Goal: Task Accomplishment & Management: Use online tool/utility

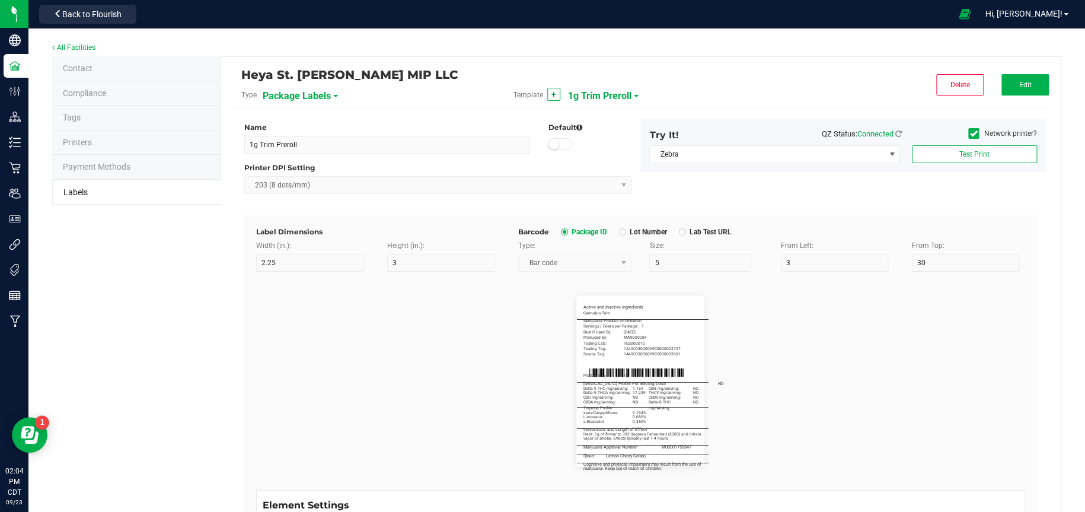
scroll to position [296, 0]
click at [579, 96] on span "1g Trim Preroll" at bounding box center [599, 96] width 63 height 20
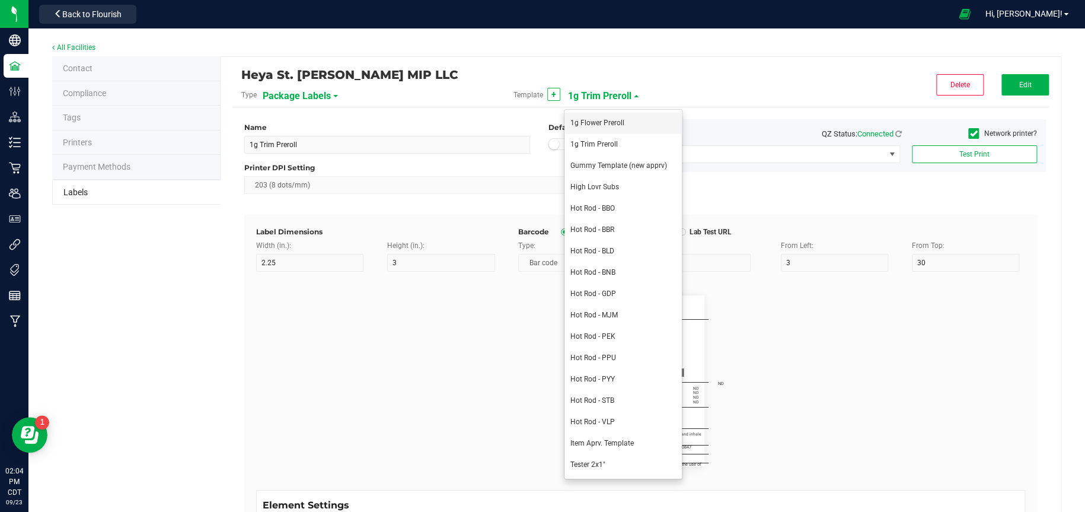
click at [585, 122] on span "1g Flower Preroll" at bounding box center [597, 123] width 54 height 8
type input "1g Flower Preroll"
type input "50"
type input "____________________________________"
type input "10"
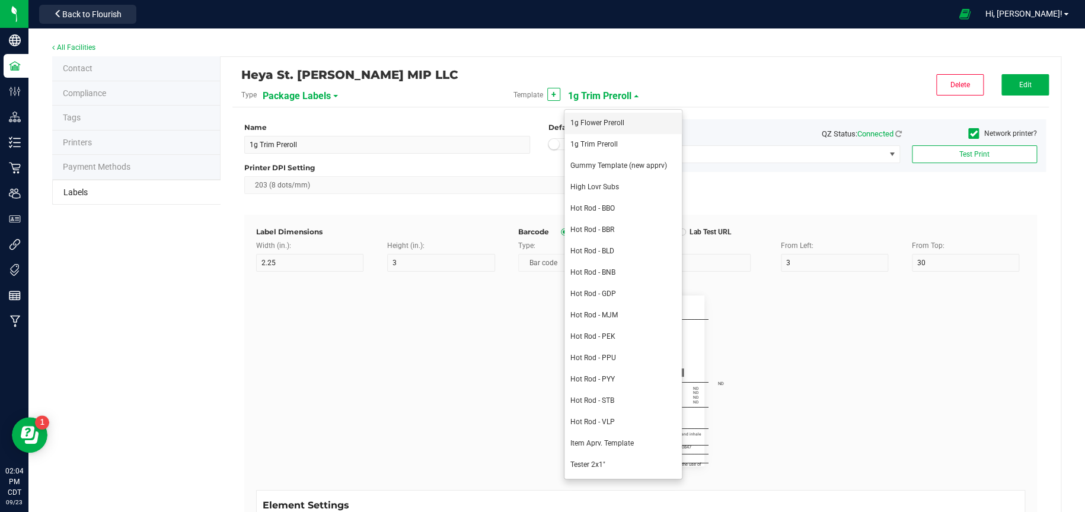
type input "0"
type input "7"
type input "Servings/Doses per Package:"
type input "26"
type input "5"
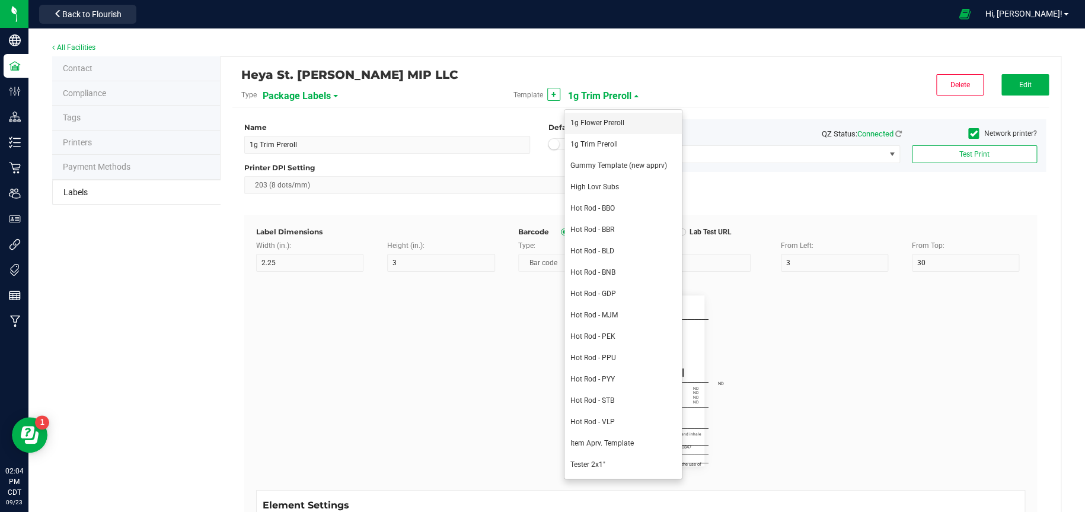
type input "3"
type input "12.5"
type input "1"
type input "Best if Used By:"
type input "18"
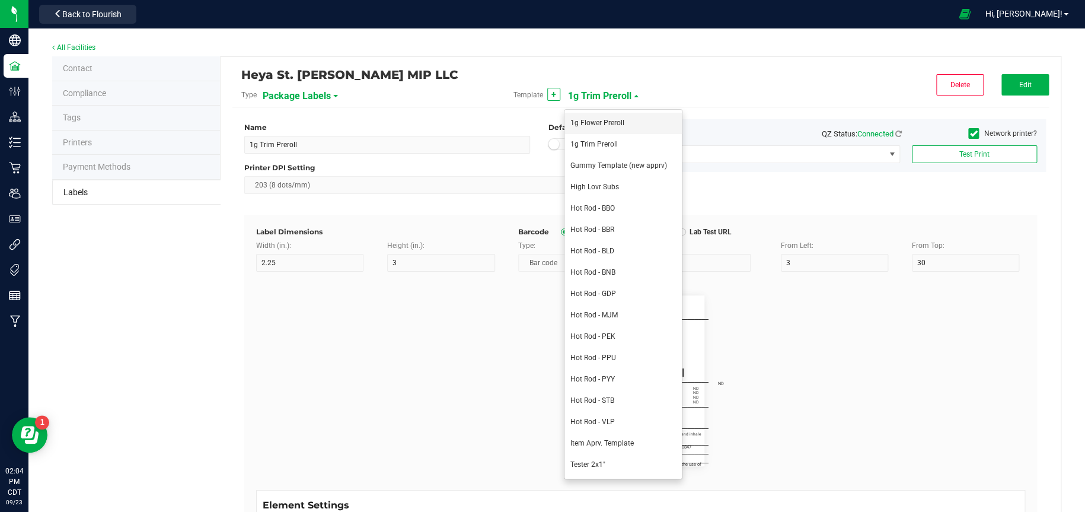
type input "5"
type input "15"
type input "[DATE]"
type input "Produced By:"
type input "18"
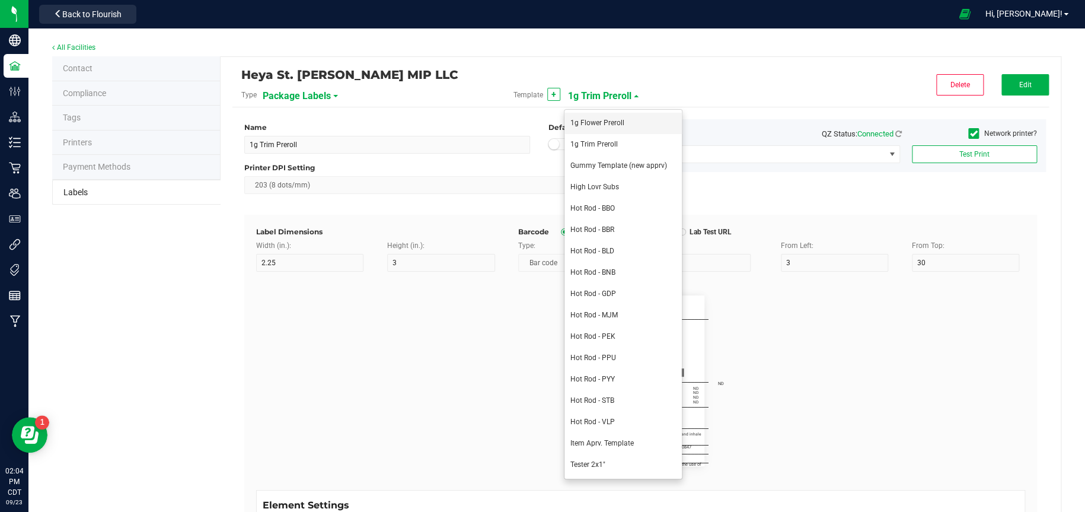
type input "17.5"
type input "MAN000084"
type input "Testing Lab:"
type input "20"
type input "TES0000010"
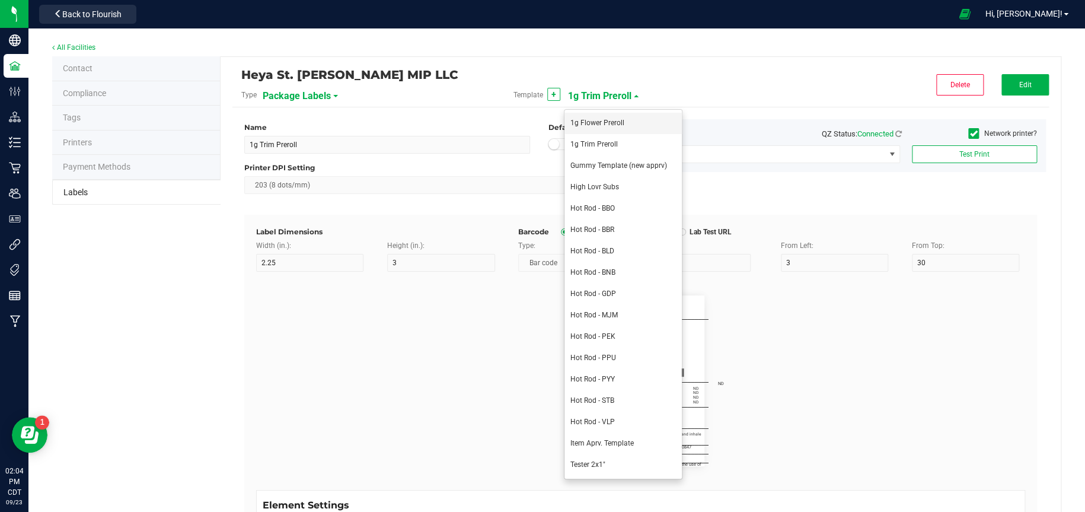
type input "Product Size:"
type input "34.5"
type input "1 gram"
type input "____________________________________"
type input "10"
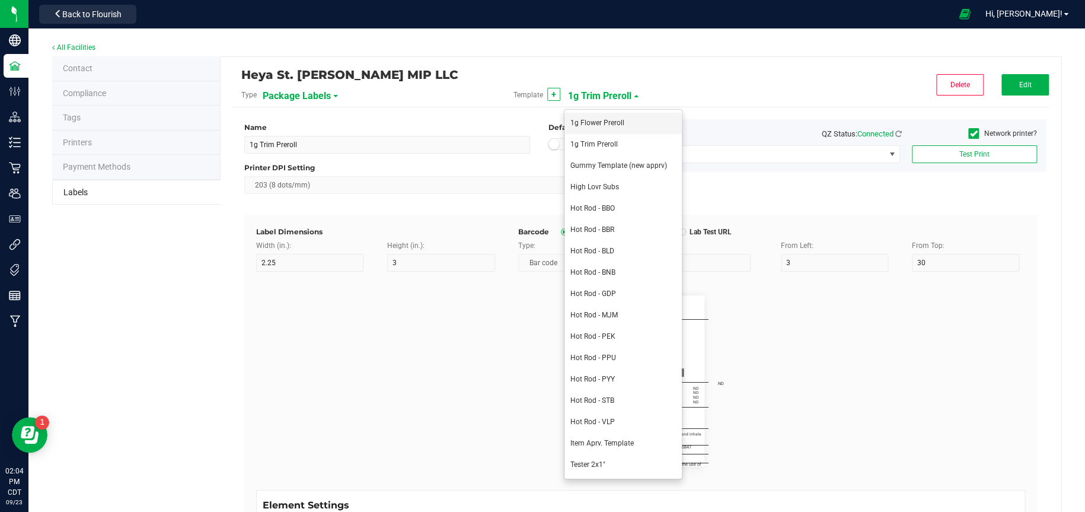
type input "10"
type input "0"
type input "35"
type input "[MEDICAL_DATA] Profile per Serving/Dose:"
type input "55"
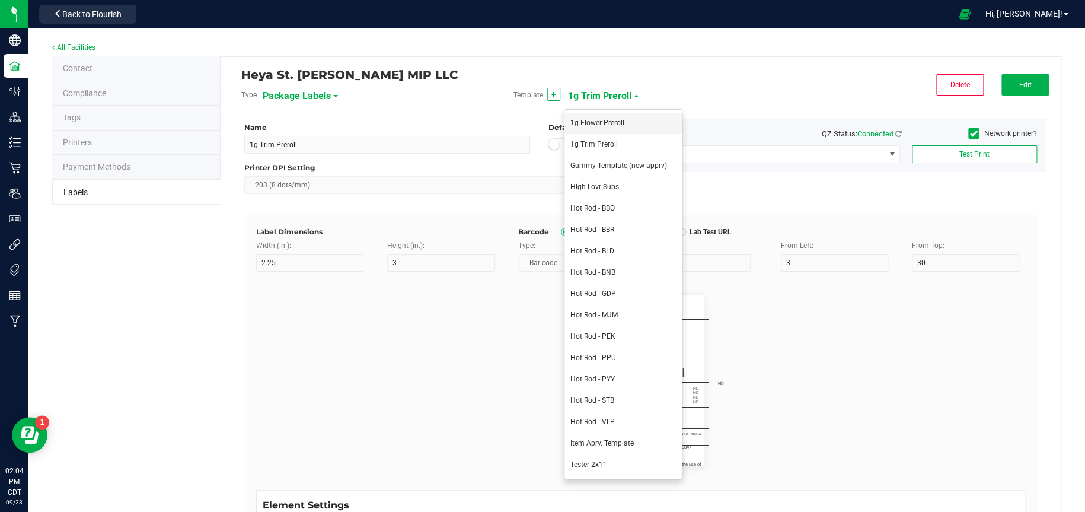
type input "5.5"
type input "38"
type input "Delta-9 THC mg/serving:"
type input "22"
type input "40.2"
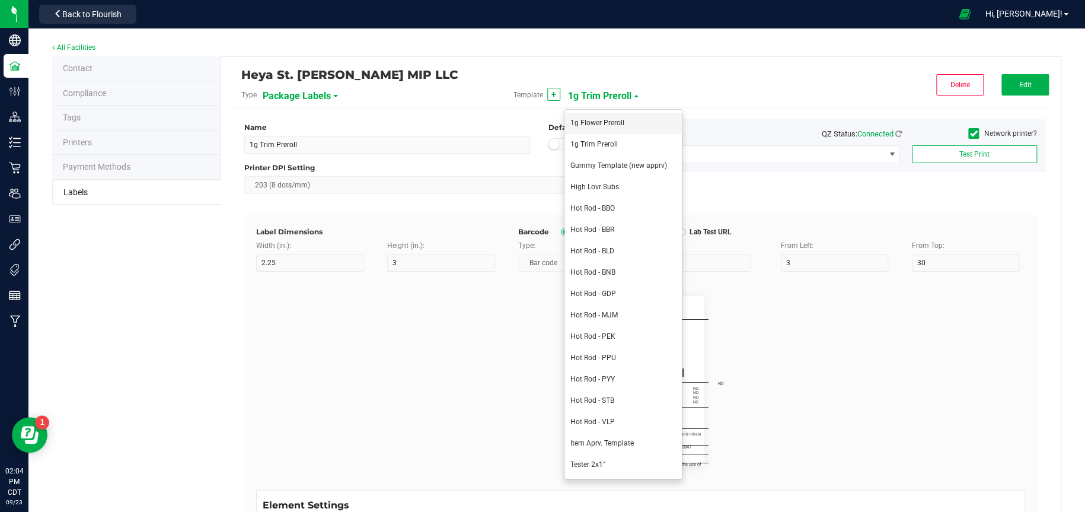
type input "6.408"
type input "____________________________________"
type input "10"
type input "0"
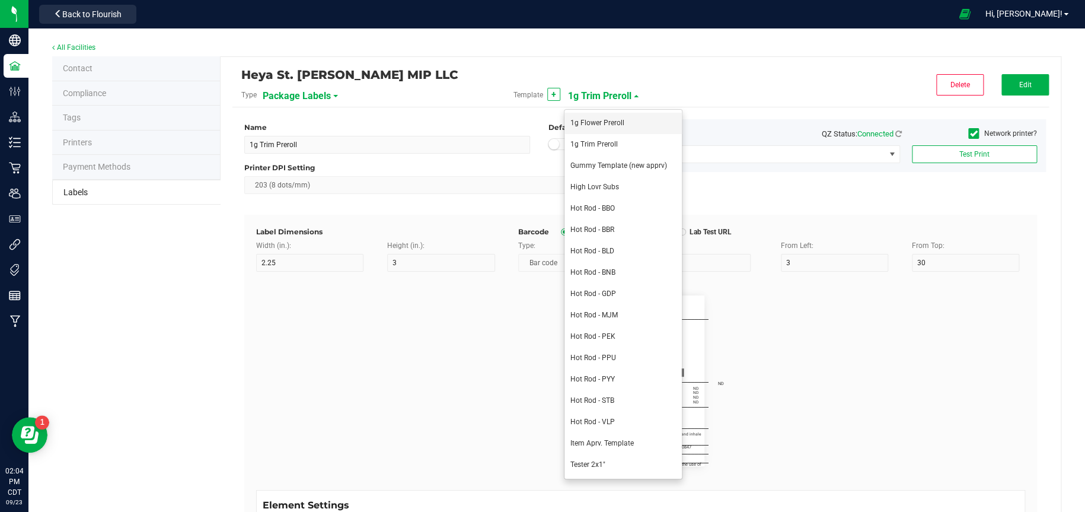
type input "46"
type input "Terpene Profile"
type input "55"
type input "5.5"
type input "3"
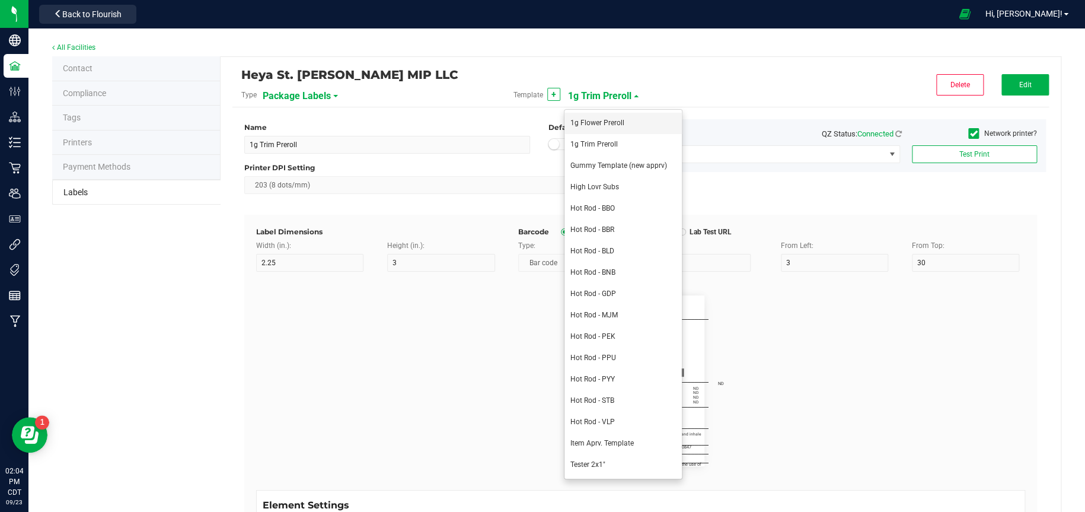
type input "49"
type input "Limonene"
type input "22"
type input "5"
type input "51"
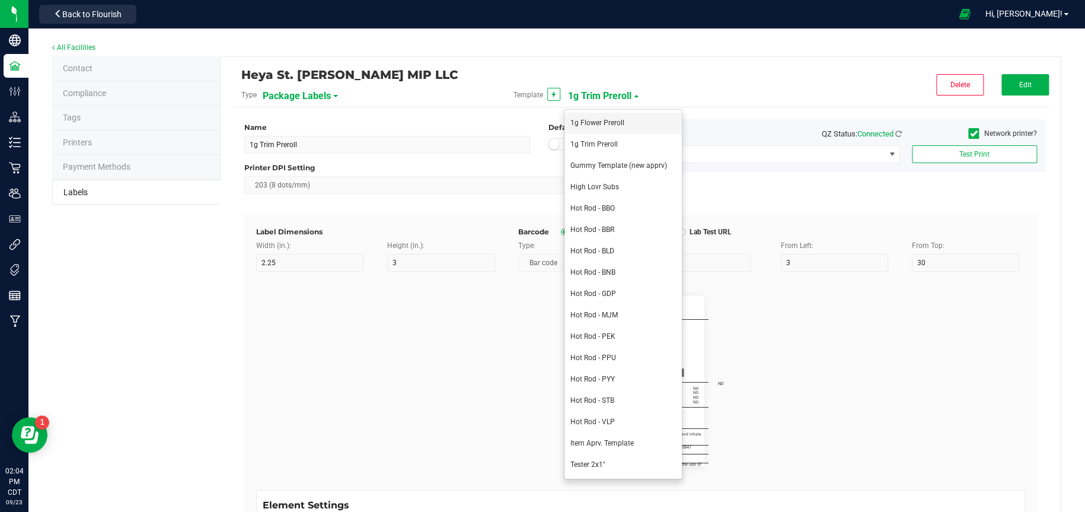
type input "0.465%"
type input "b-Caryophllene"
type input "53"
type input "0.177%"
type input "a-Pinene"
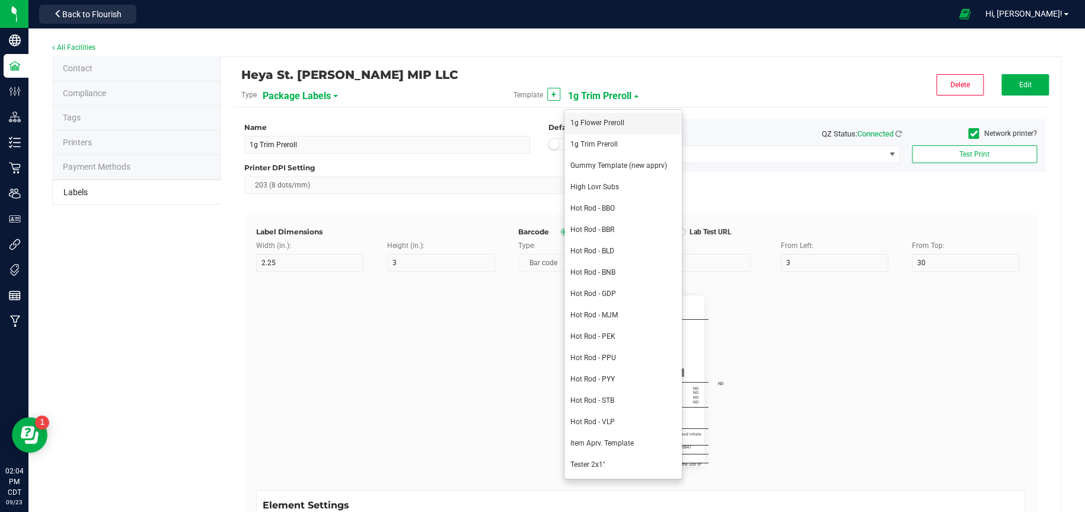
type input "55"
type input "0.119%"
type input "____________________________________"
type input "10"
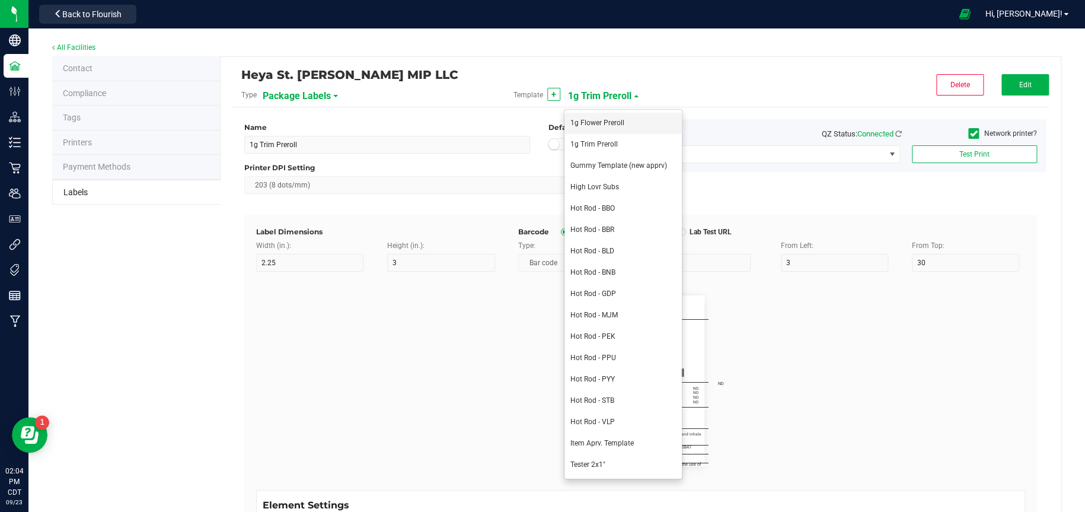
type input "0"
type input "55.5"
type input "Instructions and Length of Effect"
type input "55"
type input "5.5"
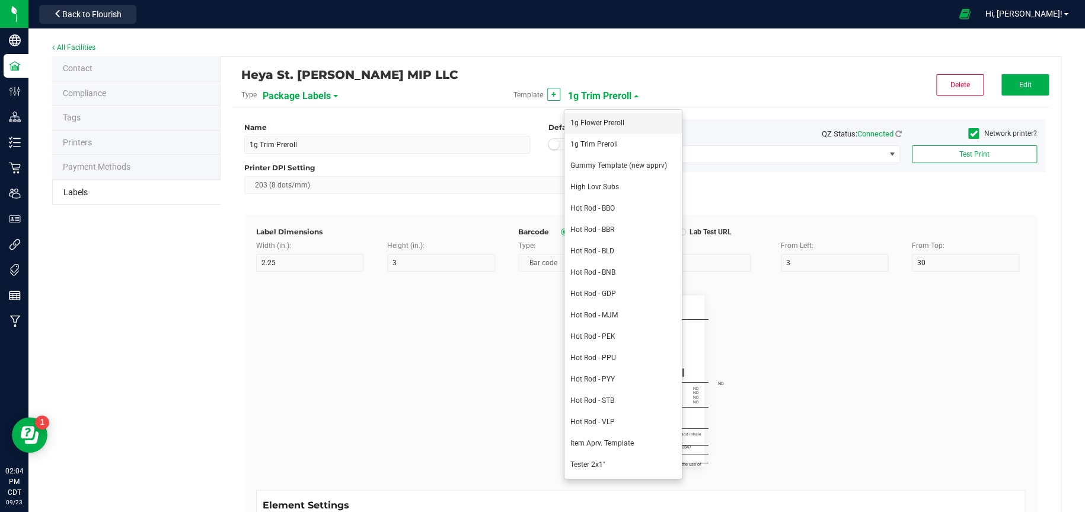
type input "58.5"
type input "Heat .1g of flower to 392 degrees Fahrenheit (200C) and inhale"
type input "56"
type input "3"
type input "60.5"
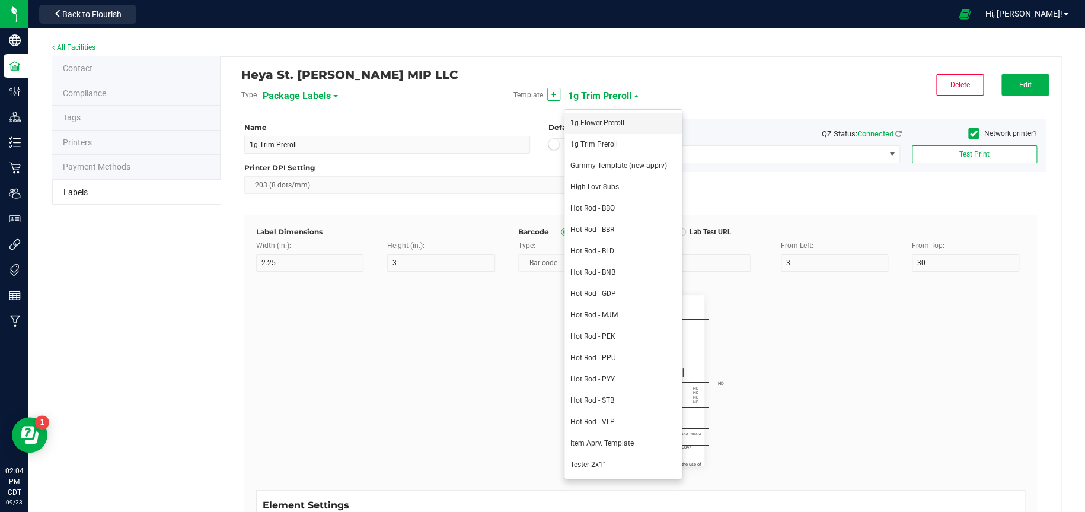
type input "vapor or smoke. Effects typically last 1-4 hours."
type input "55"
type input "3"
type input "62.5"
type input "____________________________________"
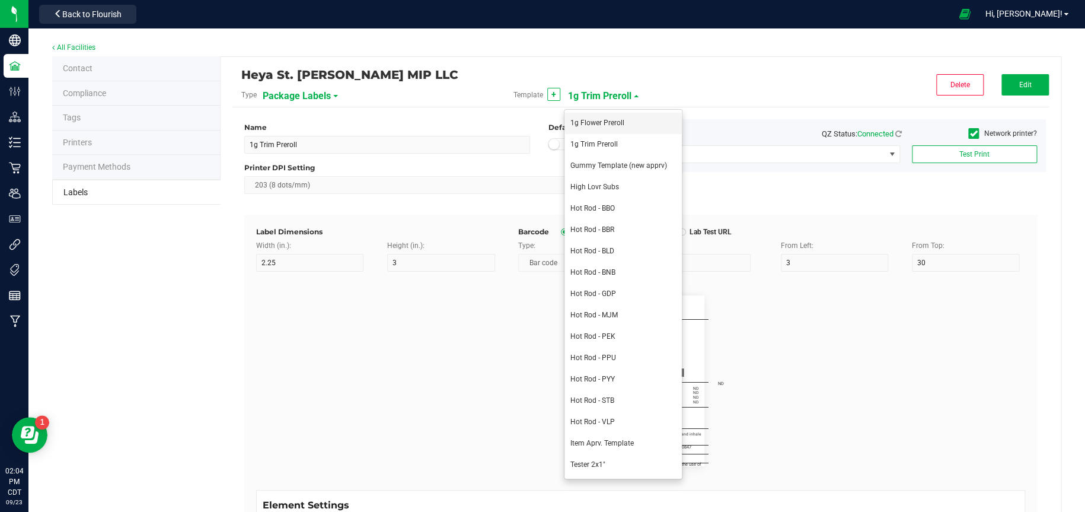
type input "10"
type input "0"
type input "63"
type input "Cognitive and physical impairment may result from the use of"
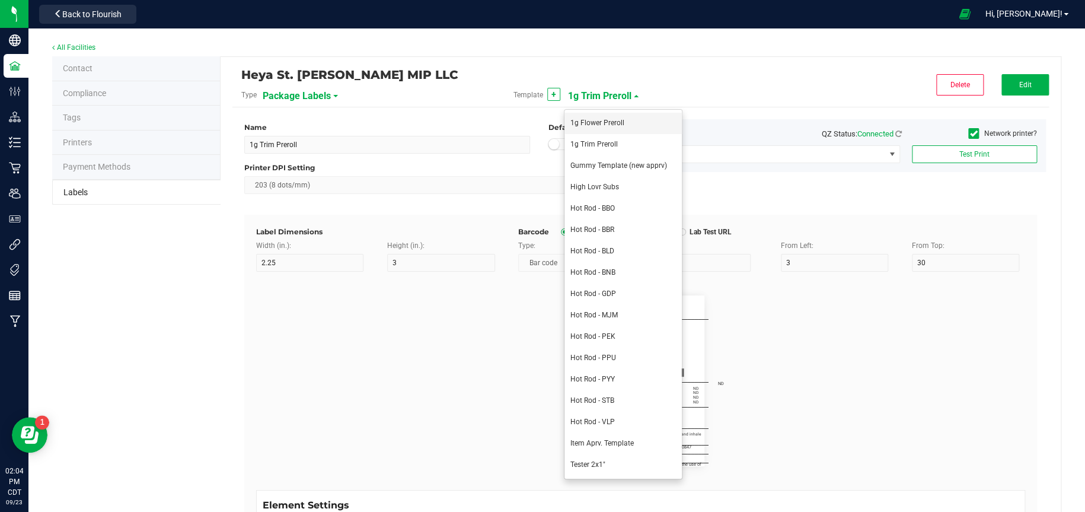
type input "55"
type input "5.5"
type input "3"
type input "74"
type input "marijuana. Keep out of reach of children."
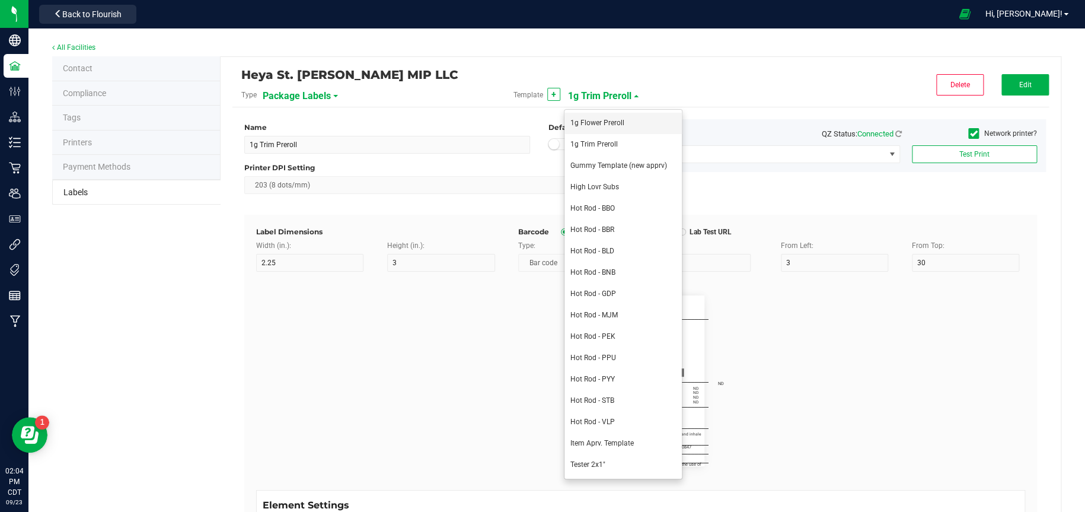
type input "54"
type input "5.5"
type input "3"
type input "76"
type input "Source Tag:"
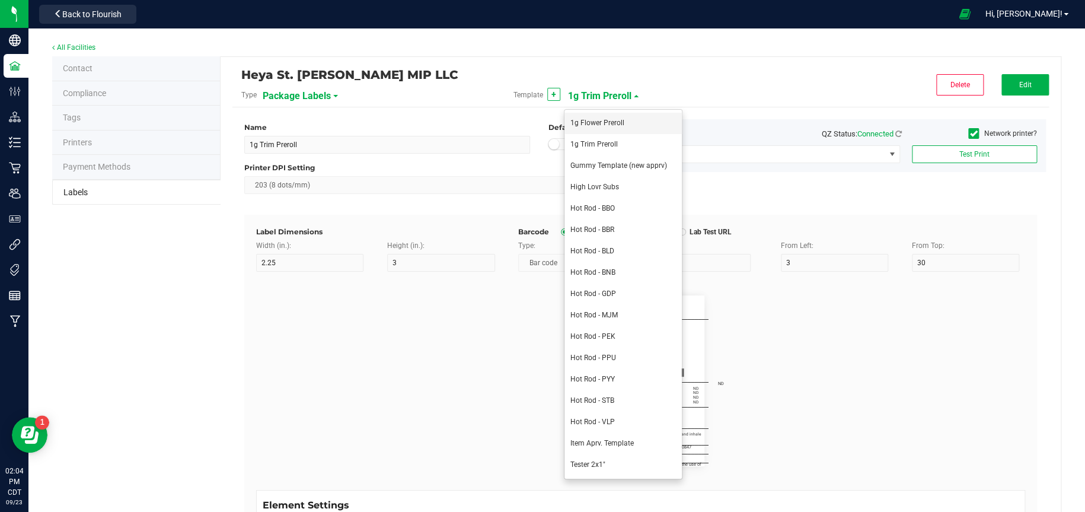
type input "18"
type input "5"
type input "25"
type input "1A40C03000009CD000006209"
type input "Cannabis Flower"
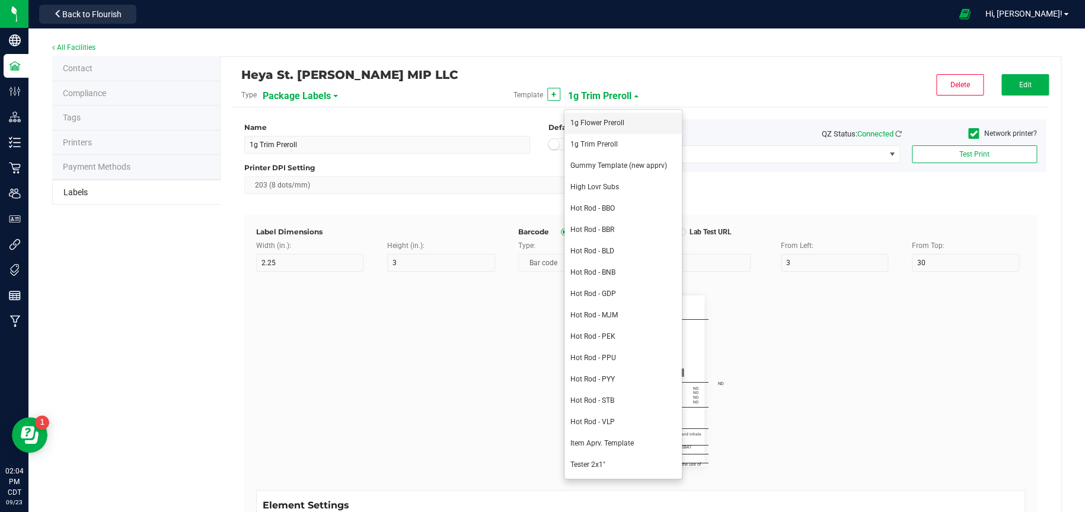
type input "55"
type input "6.5"
type input "____________________________________"
type input "10"
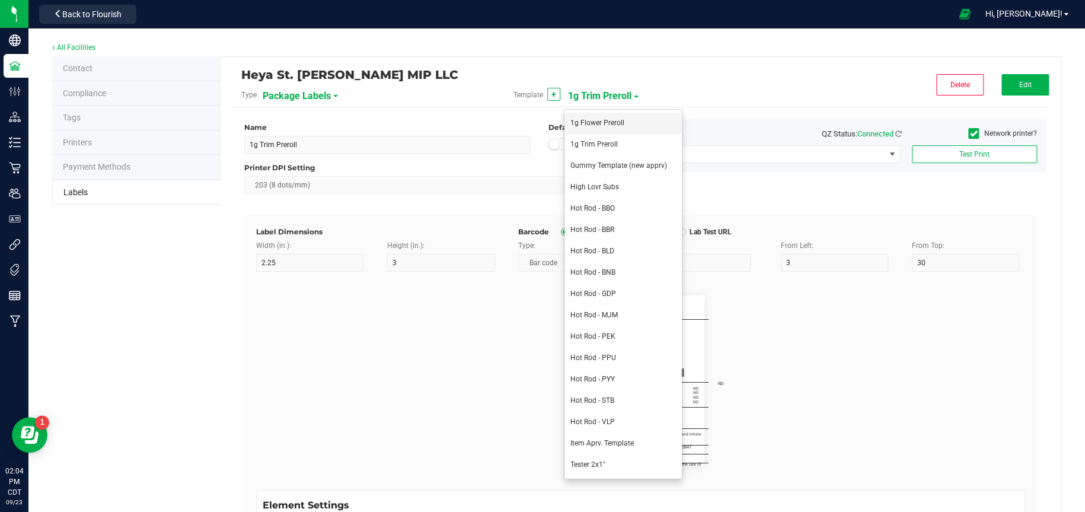
type input "0"
type input "67"
type input "Testing Tag:"
type input "18"
type input "22.5"
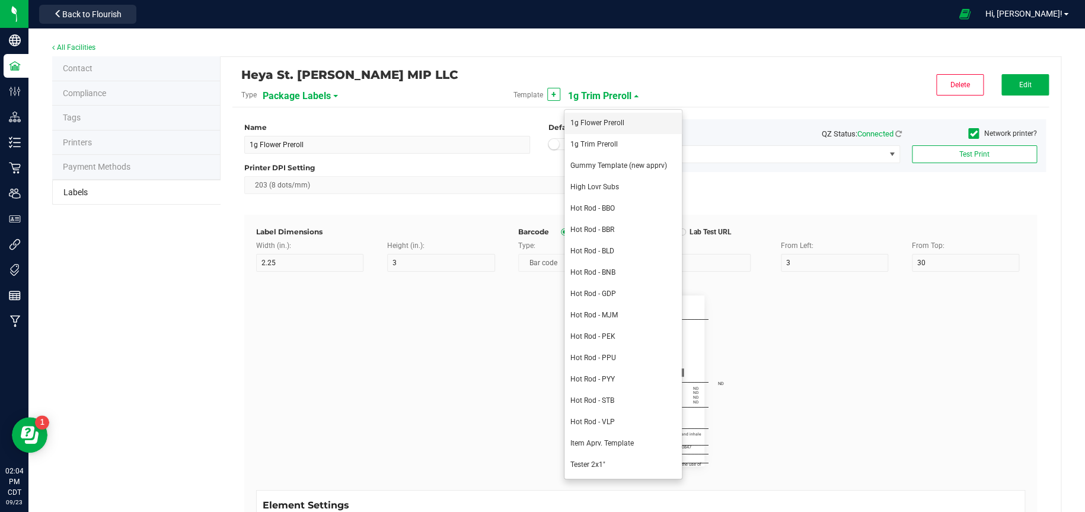
type input "1A40C03000009CD000006213"
type input "Marijuana Product Information"
type input "60"
type input "5.5"
type input "3"
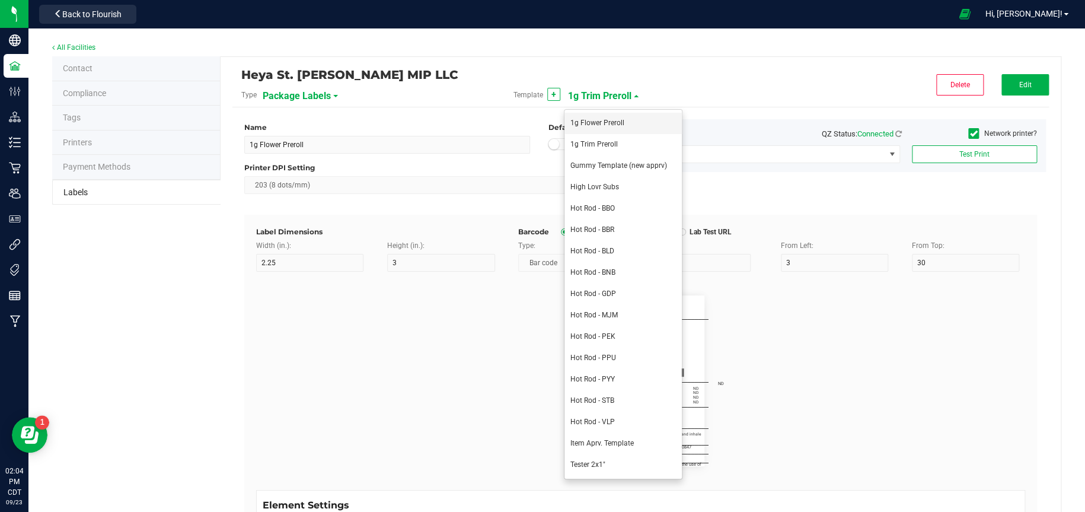
type input "10"
type input "THCV mg/serving:"
type input "20"
type input "5"
type input "32"
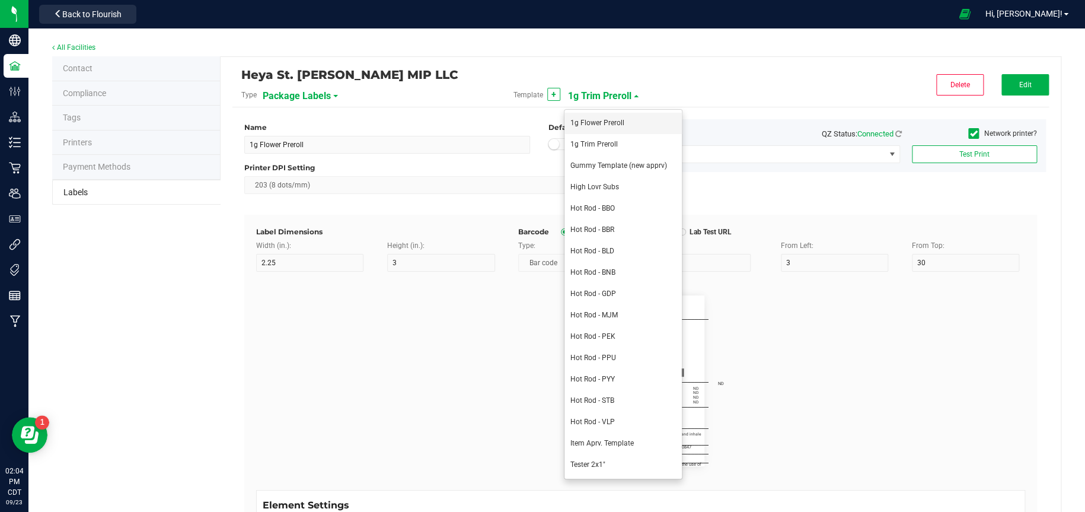
type input "42.2"
type input "ND"
type input "CBDV mg/serving:"
type input "20"
type input "32"
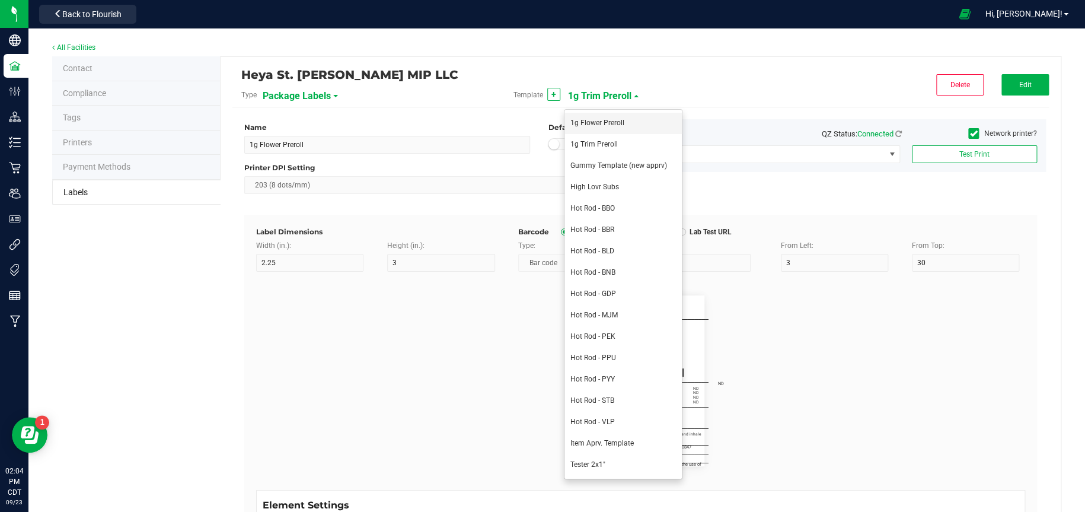
type input "44.2"
type input "ND"
type input "Delta-8 THC mg/serving:"
type input "20"
type input "32"
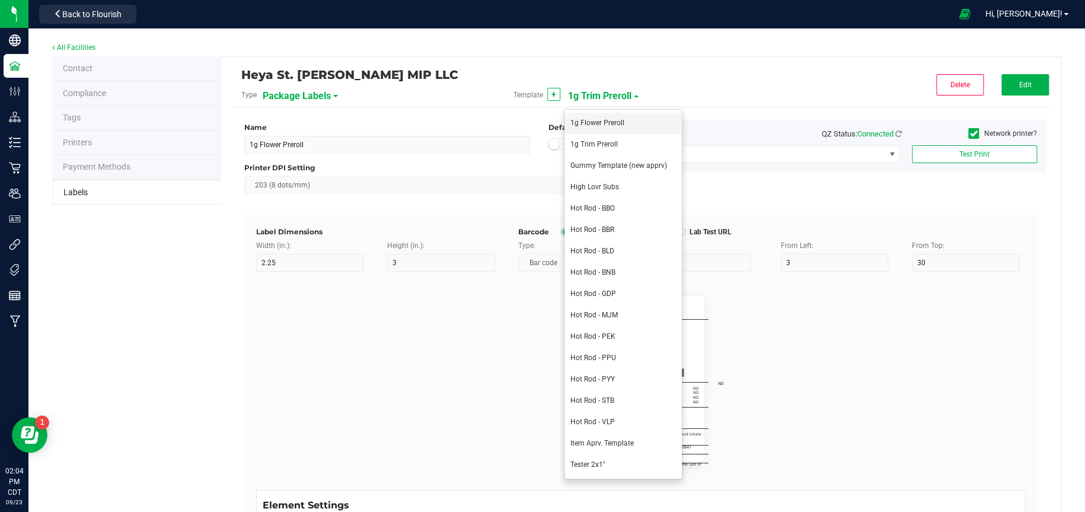
type input "46.2"
type input "ND"
type input "Delta-9 THCA mg/serving:"
type input "22"
type input "5"
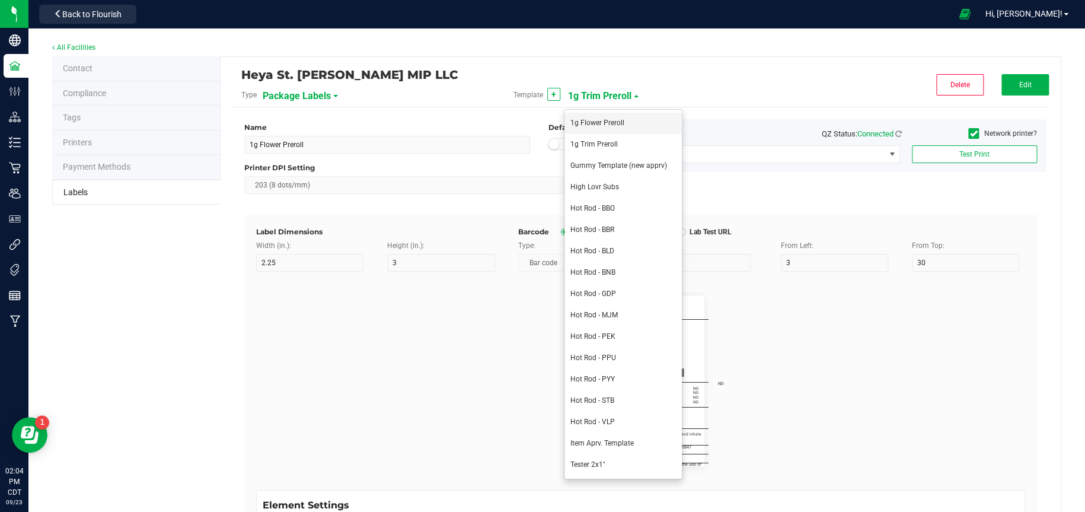
type input "3"
type input "42.2"
type input "289.514"
type input "CBD mg/serving:"
type input "22"
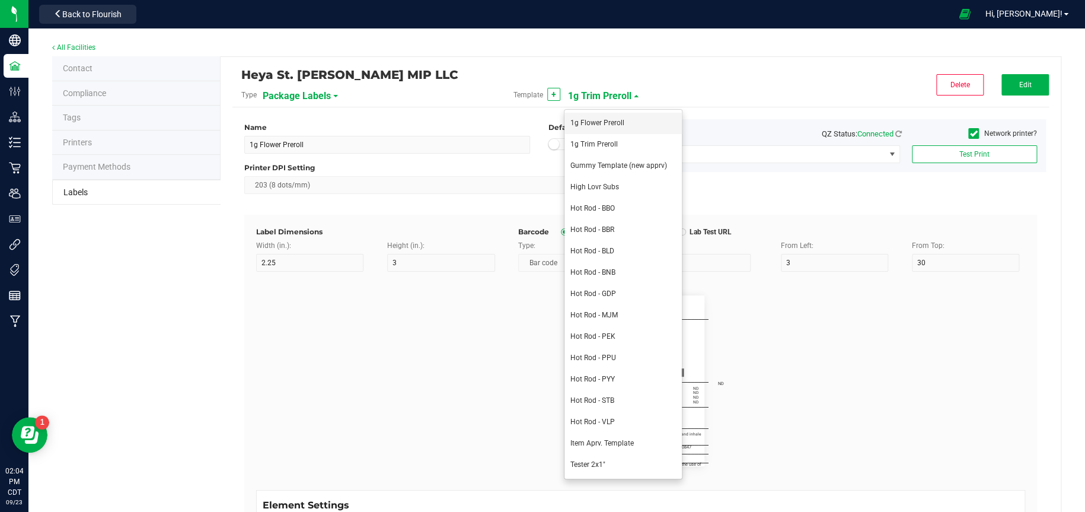
type input "5"
type input "44.2"
type input "ND"
type input "CBDA mg/serving:"
type input "22"
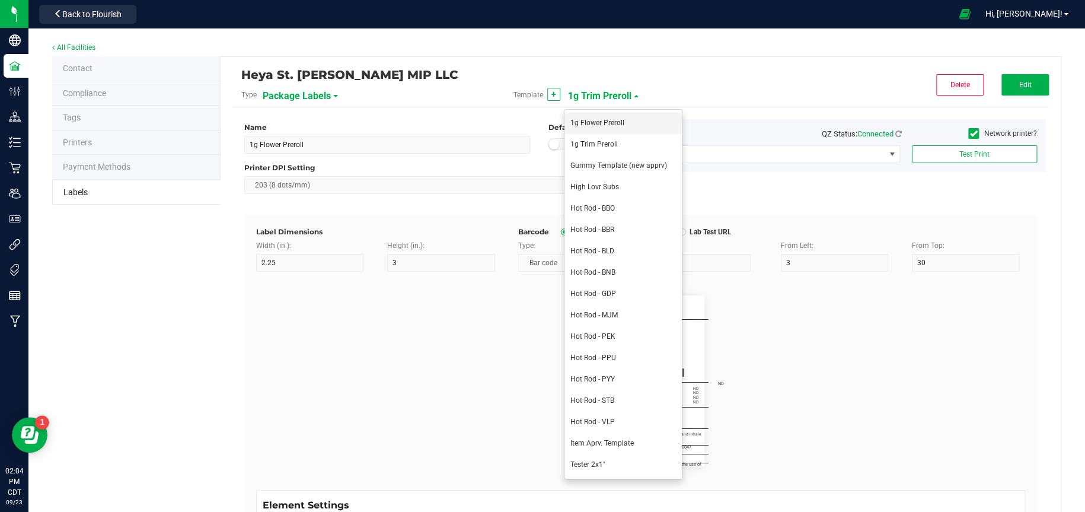
type input "5"
type input "3"
type input "46.2"
type input "ND"
type input "CBN mg/serving:"
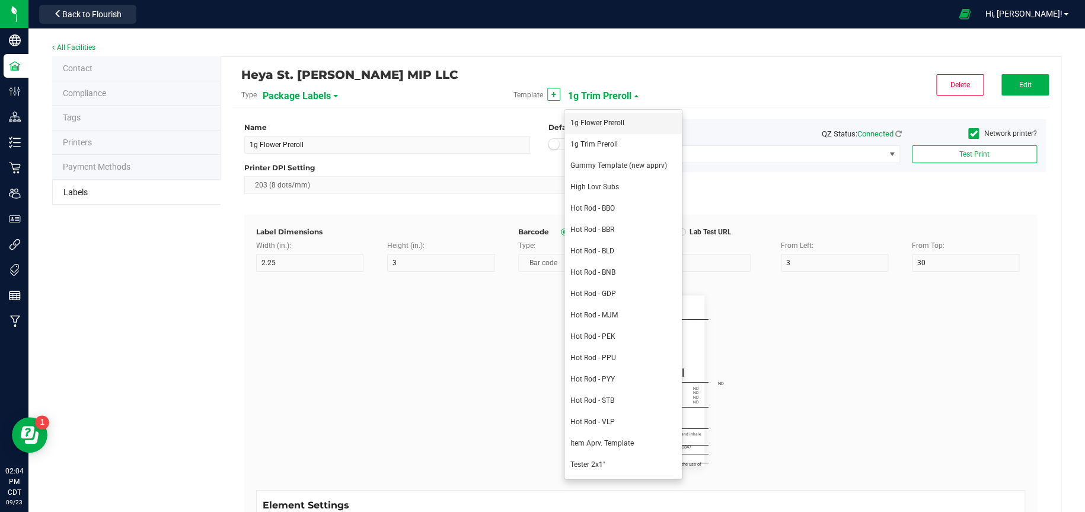
type input "20"
type input "5"
type input "32"
type input "40.2"
type input "ND"
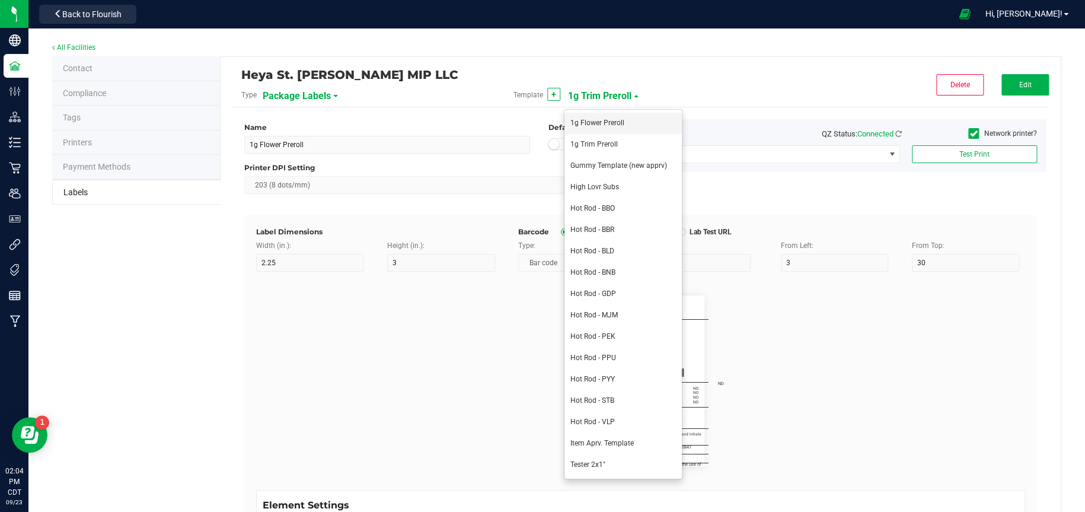
type input "Marijuana Product Approval Number:"
type input "35"
type input "66.5"
type input "M00001748659"
type input "____________________________________"
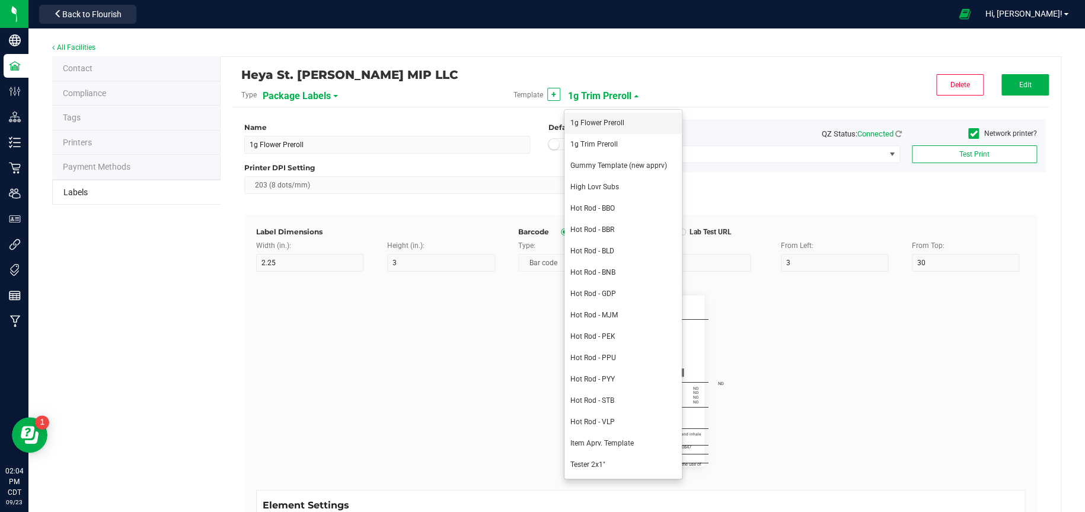
type input "10"
type input "0"
type input "71"
type input "WilFunk"
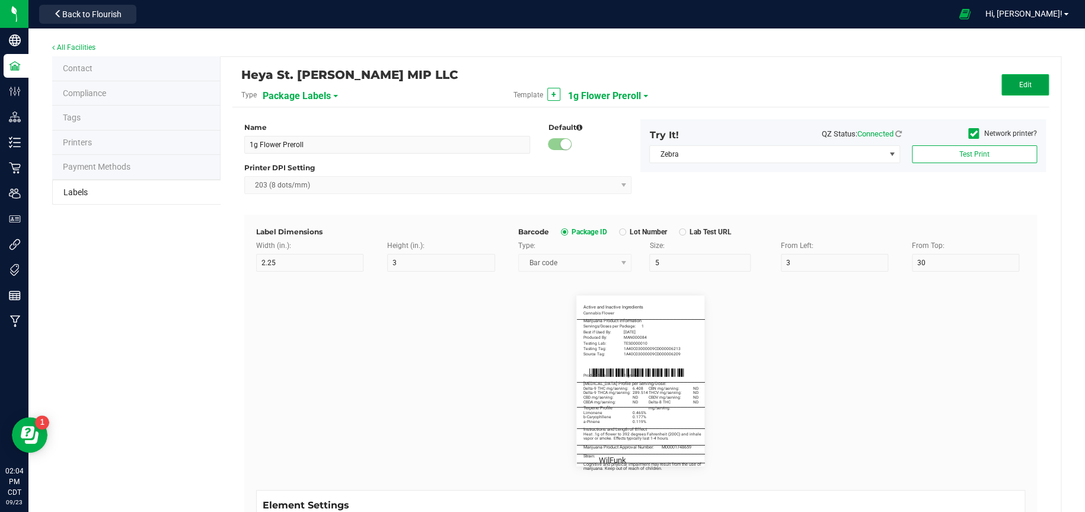
click at [1033, 87] on button "Edit" at bounding box center [1024, 84] width 47 height 21
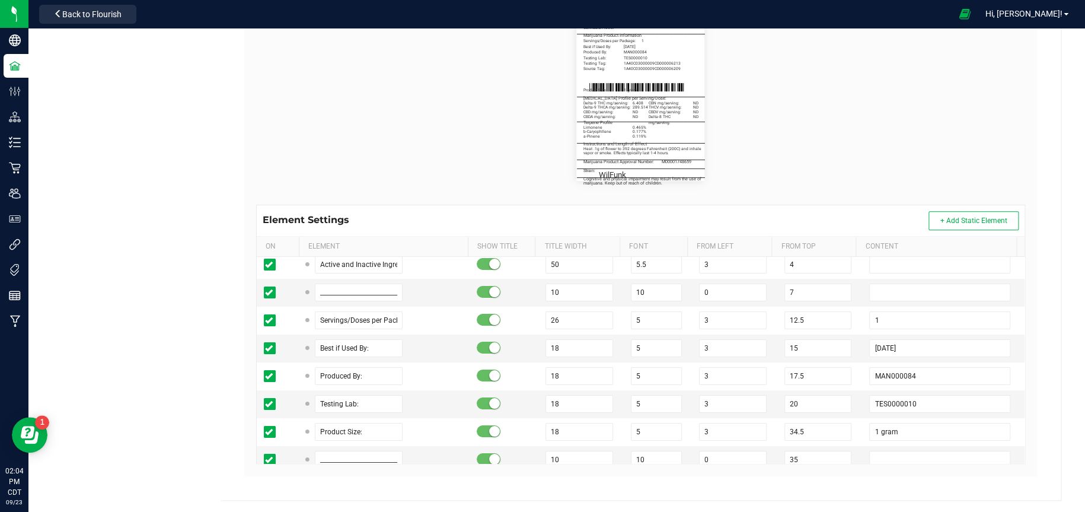
scroll to position [0, 0]
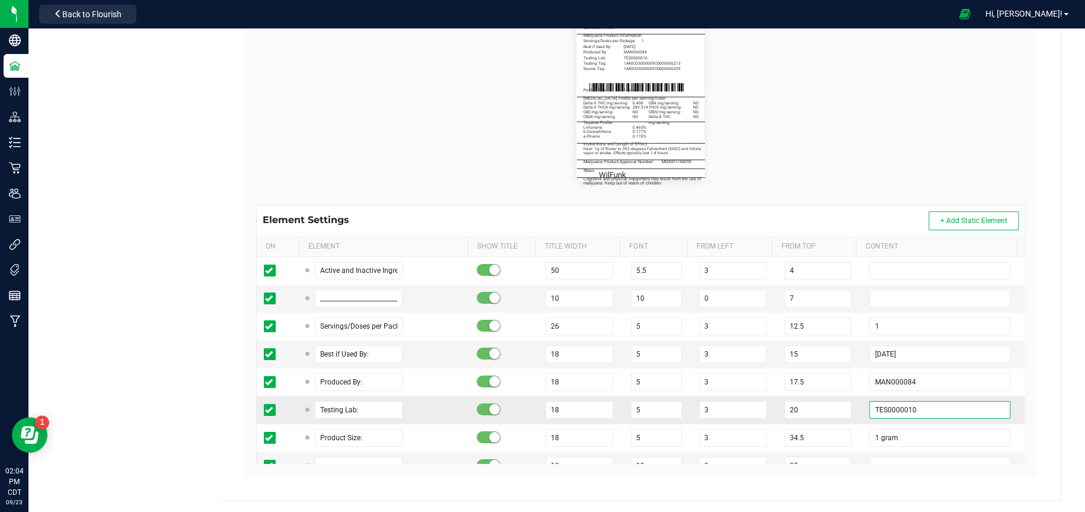
click at [919, 404] on input "TES0000010" at bounding box center [939, 410] width 140 height 18
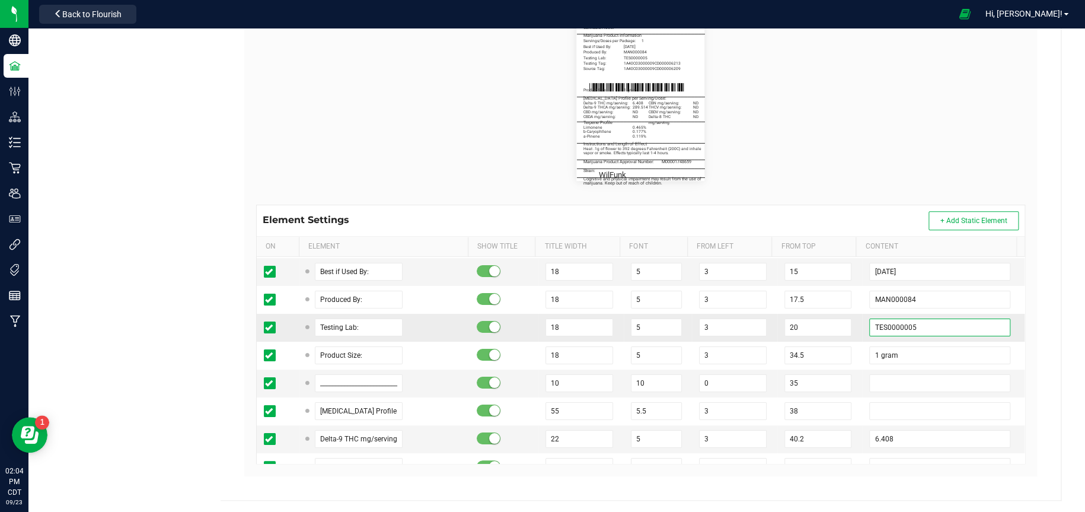
scroll to position [119, 0]
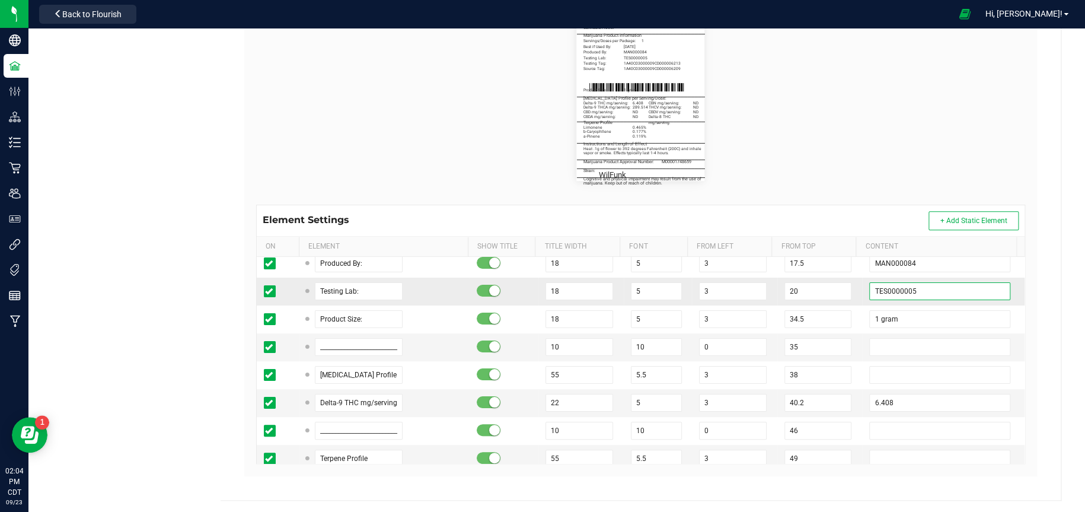
type input "TES0000005"
click at [919, 404] on input "6.408" at bounding box center [939, 403] width 140 height 18
type input "6"
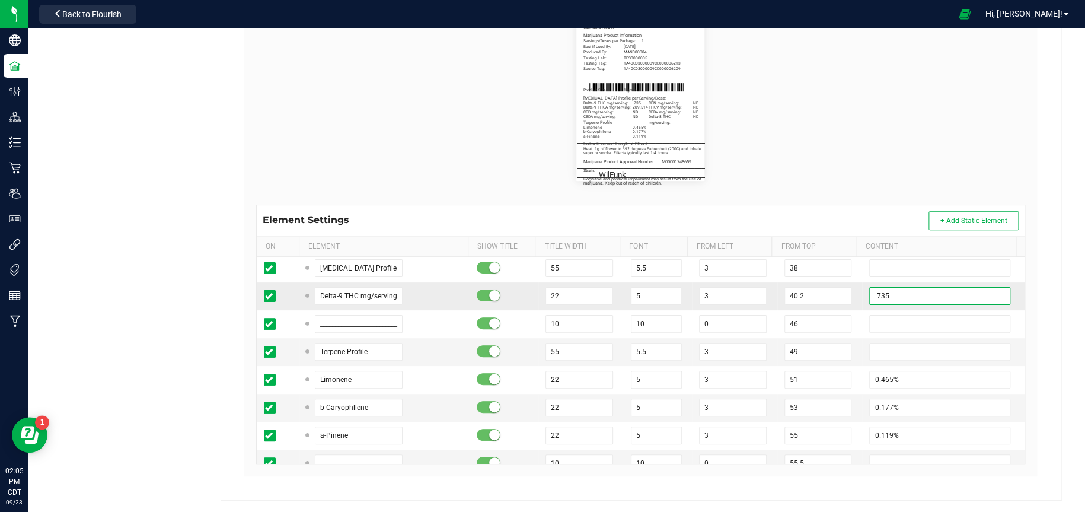
scroll to position [237, 0]
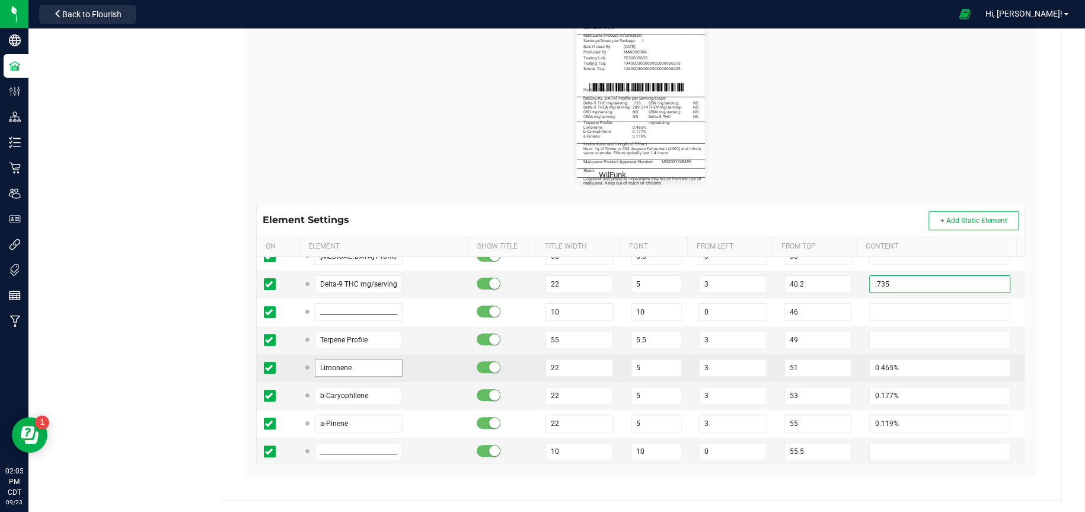
type input ".735"
click at [369, 369] on input "Limonene" at bounding box center [359, 368] width 88 height 18
type input "L"
type input "a-Pinene"
click at [890, 366] on input "0.465%" at bounding box center [939, 368] width 140 height 18
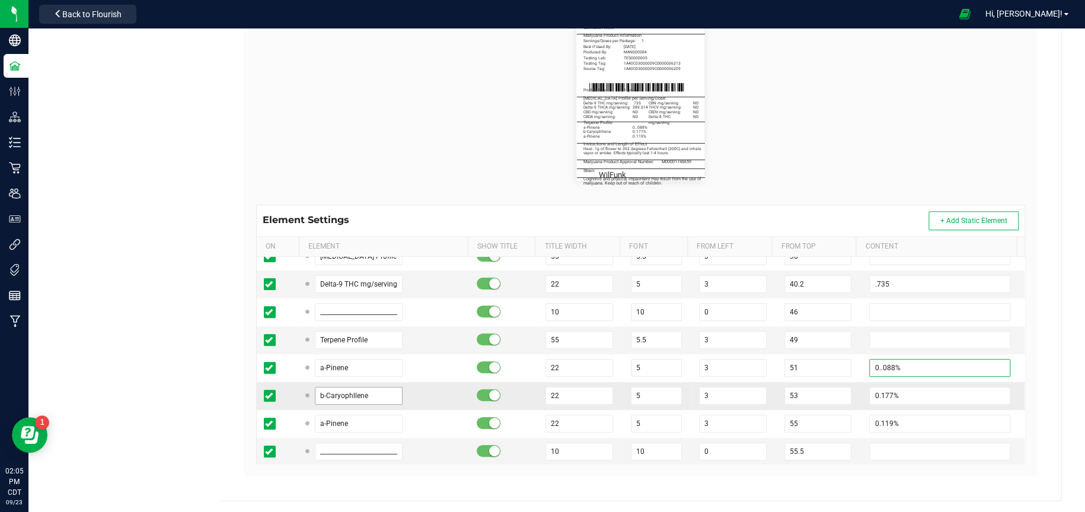
type input "0..088%"
click at [369, 391] on input "b-Caryophllene" at bounding box center [359, 396] width 88 height 18
type input "b-Myrcene"
click at [919, 392] on input "0.177%" at bounding box center [939, 396] width 140 height 18
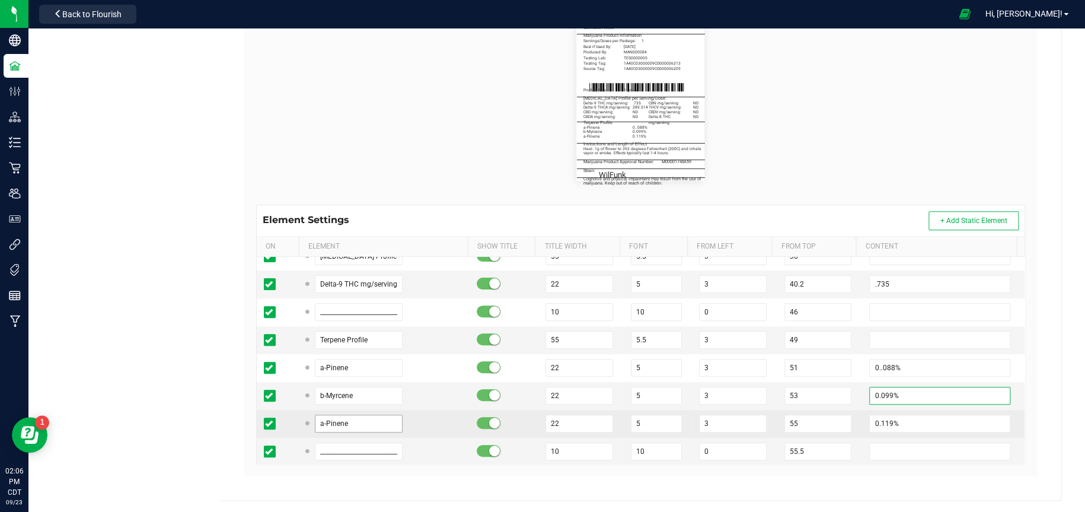
type input "0.099%"
click at [377, 426] on input "a-Pinene" at bounding box center [359, 423] width 88 height 18
click at [321, 419] on input "a-Pinene" at bounding box center [359, 423] width 88 height 18
type input "b-Pinene"
click at [896, 419] on input "0.119%" at bounding box center [939, 423] width 140 height 18
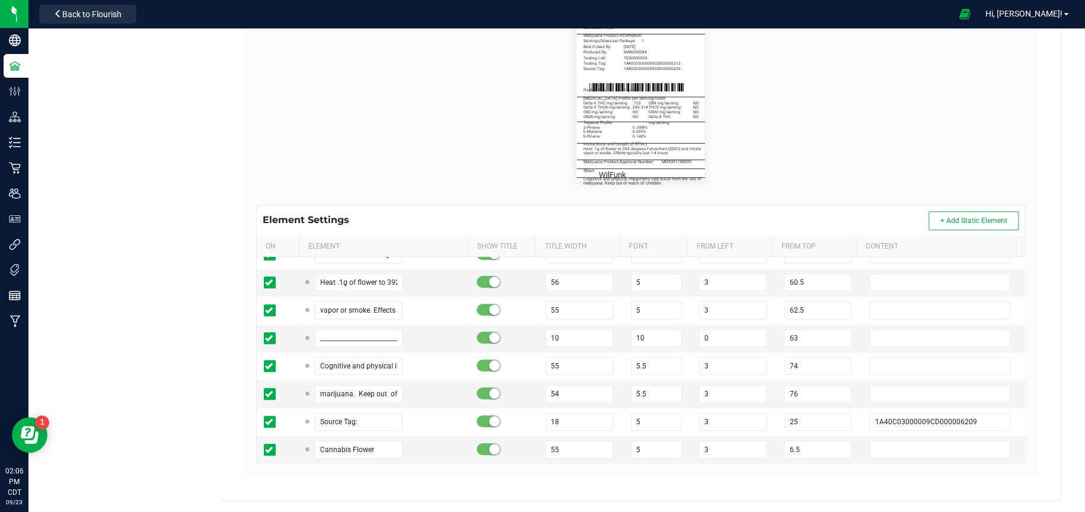
scroll to position [474, 0]
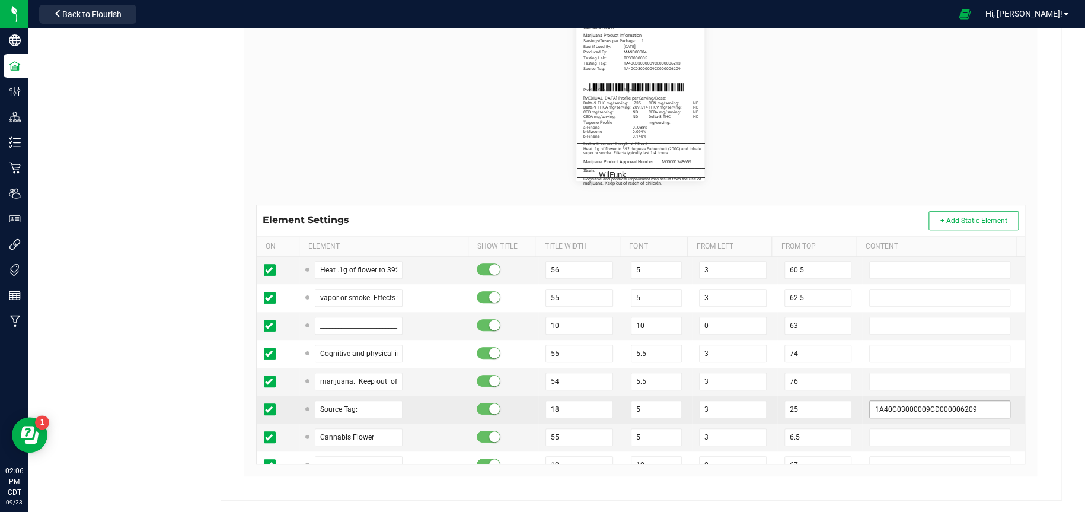
type input "0.148%"
click at [971, 407] on input "1A40C03000009CD000006209" at bounding box center [939, 409] width 140 height 18
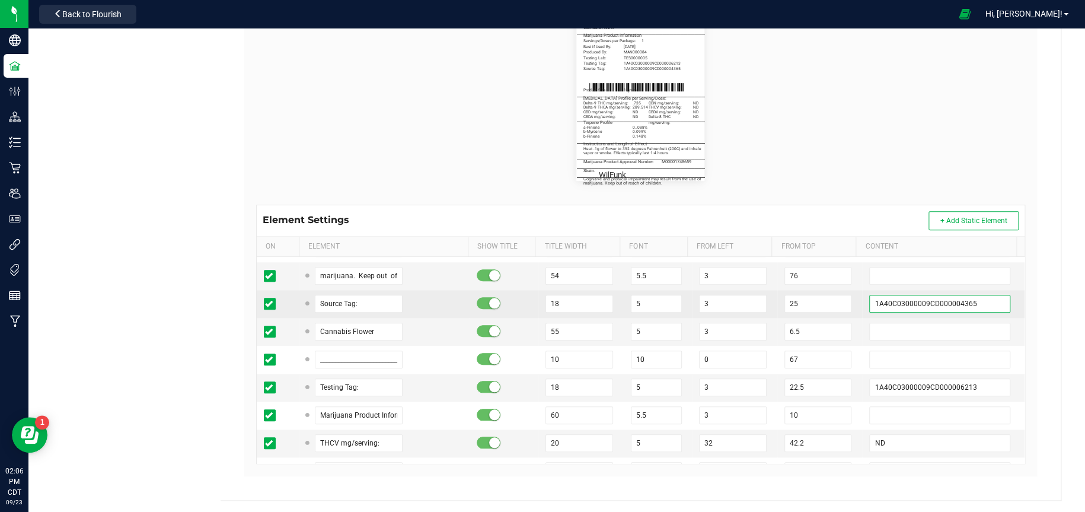
scroll to position [593, 0]
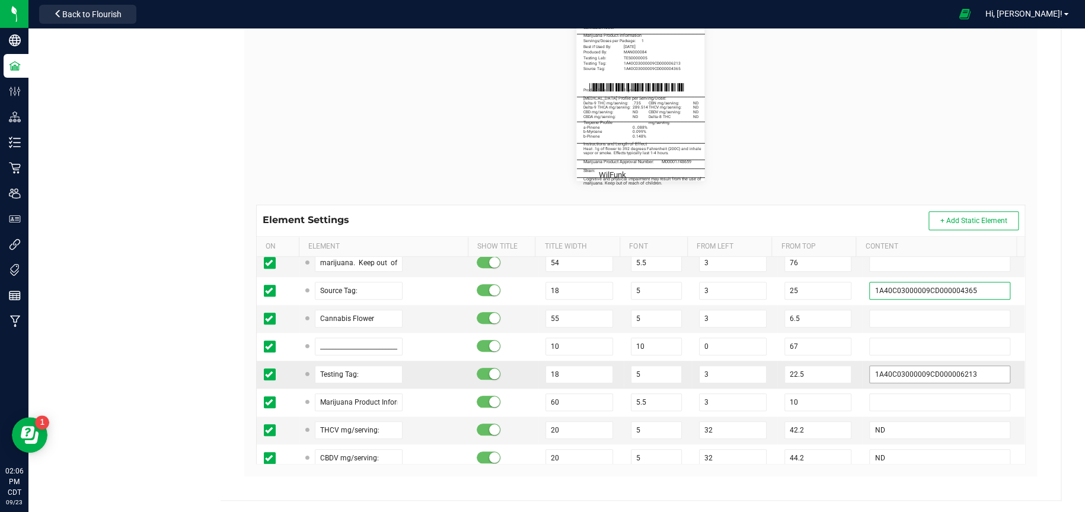
type input "1A40C03000009CD000004365"
click at [974, 371] on input "1A40C03000009CD000006213" at bounding box center [939, 374] width 140 height 18
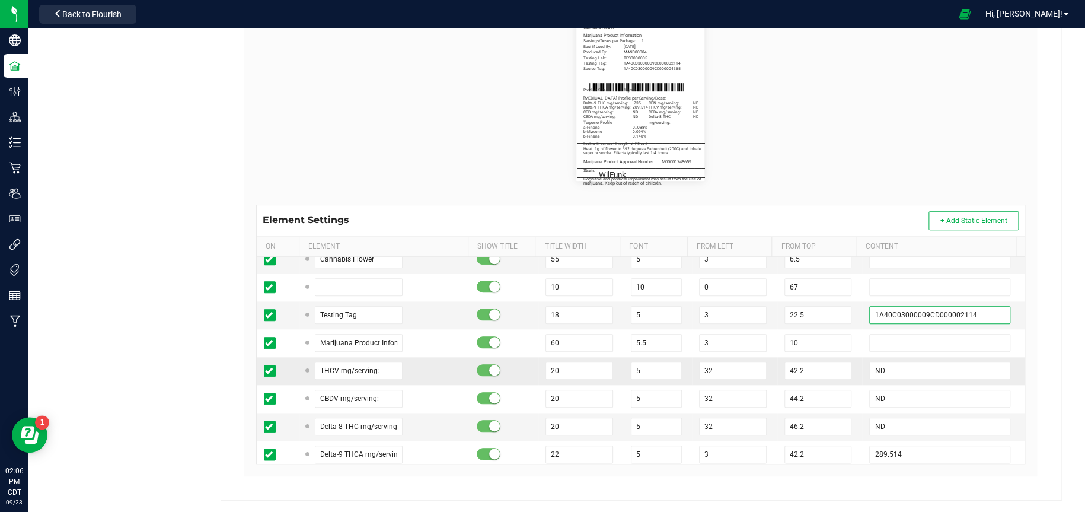
scroll to position [711, 0]
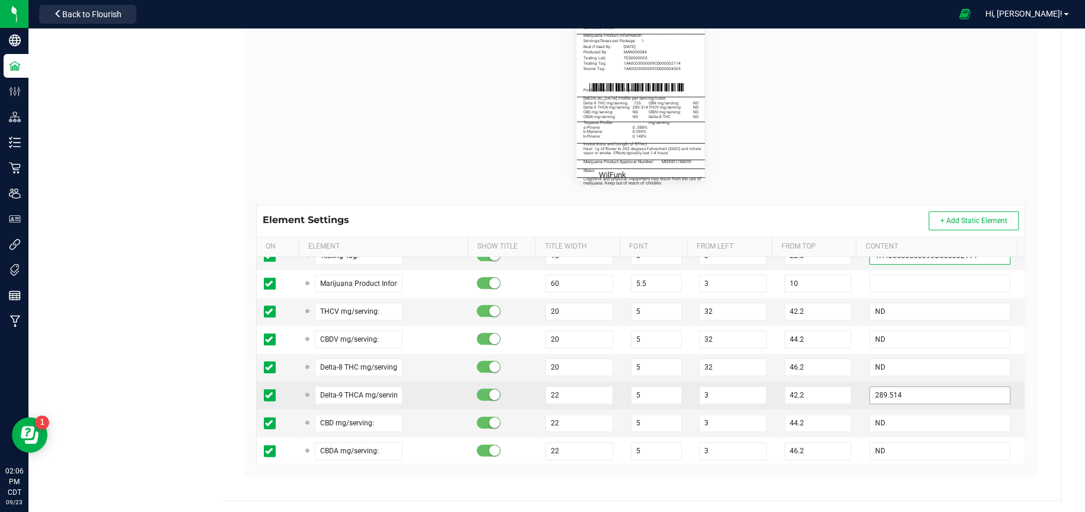
type input "1A40C03000009CD000002114"
click at [937, 397] on input "289.514" at bounding box center [939, 395] width 140 height 18
type input "2"
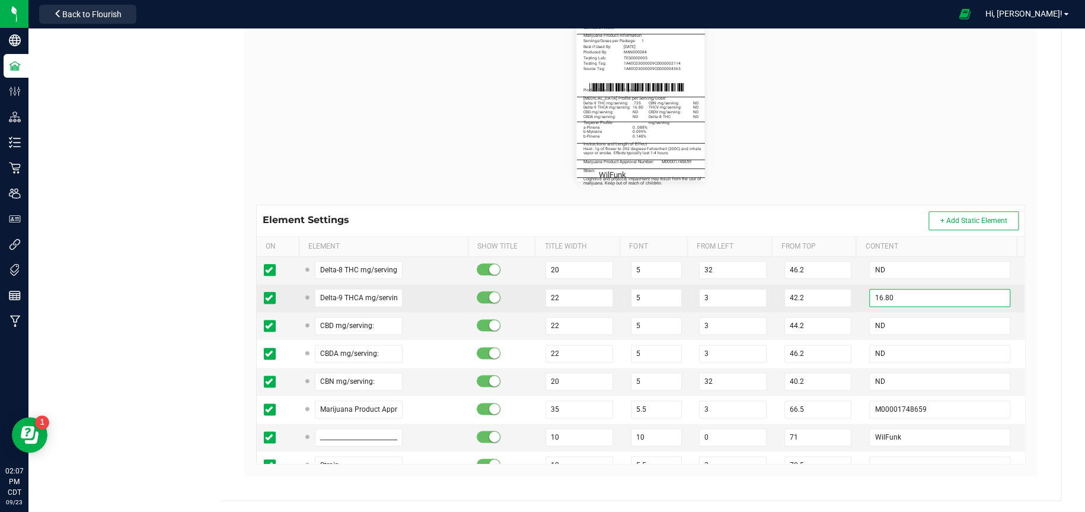
scroll to position [830, 0]
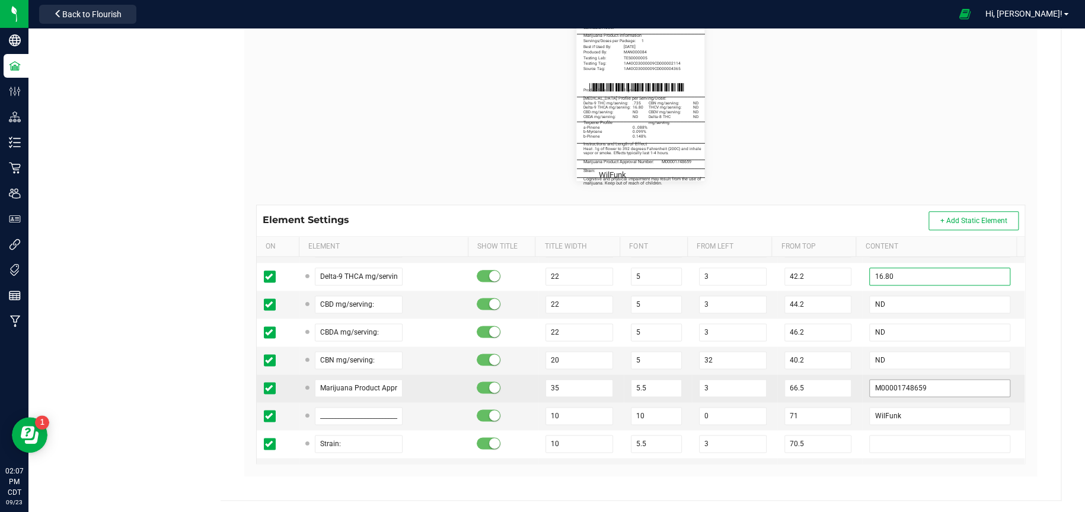
type input "16.80"
click at [930, 385] on input "M00001748659" at bounding box center [939, 388] width 140 height 18
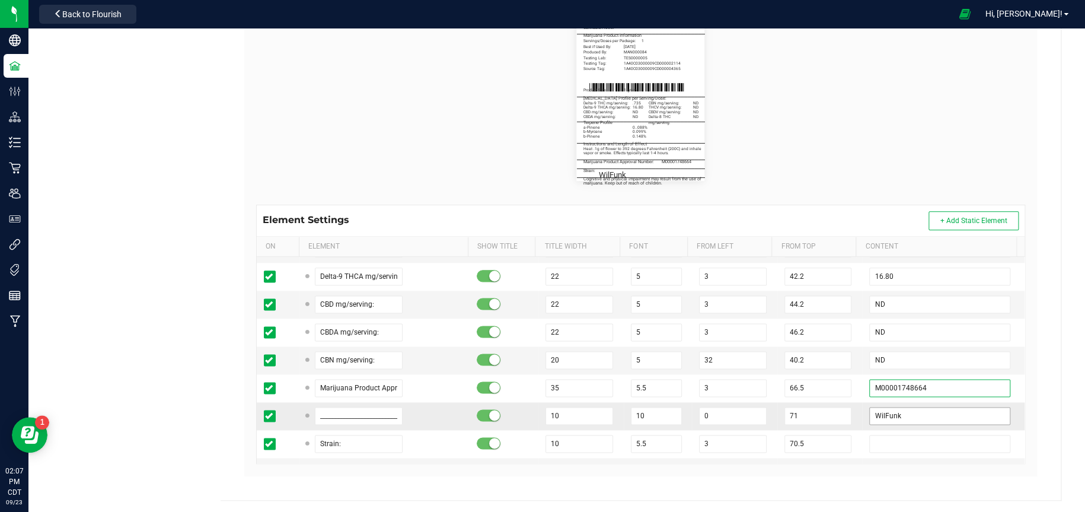
type input "M00001748664"
click at [914, 413] on input "WilFunk" at bounding box center [939, 416] width 140 height 18
type input "W"
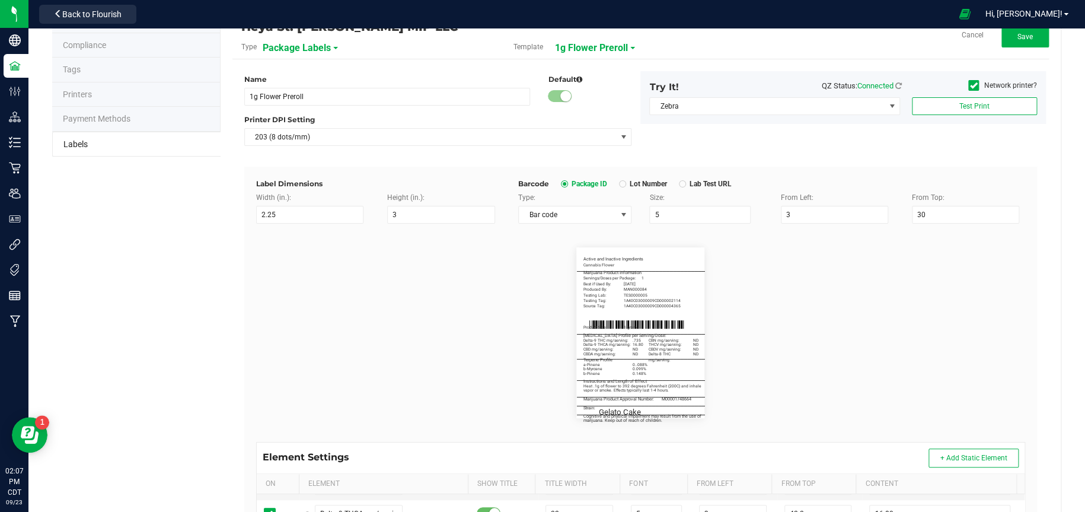
scroll to position [0, 0]
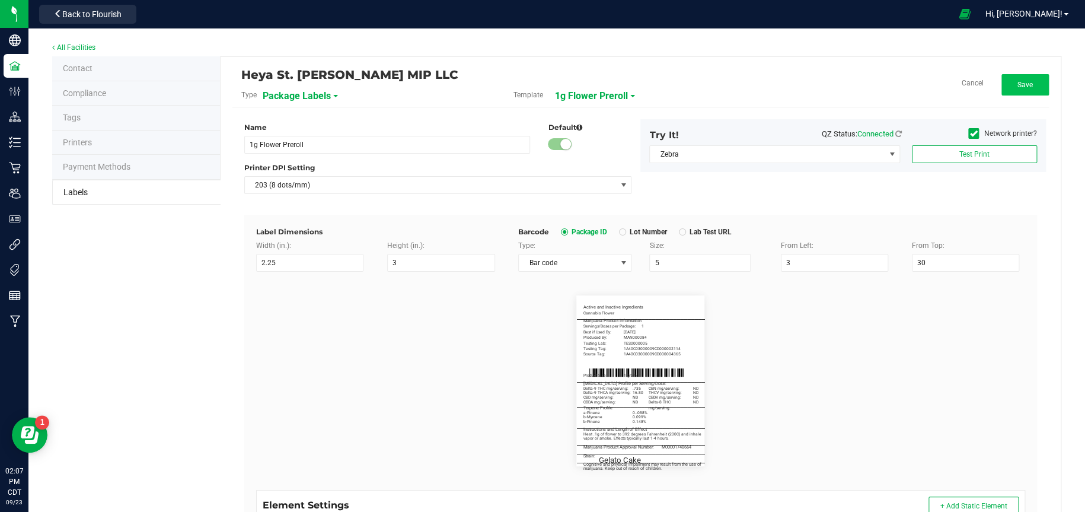
type input "Gelato Cake"
click at [1026, 86] on button "Save" at bounding box center [1024, 84] width 47 height 21
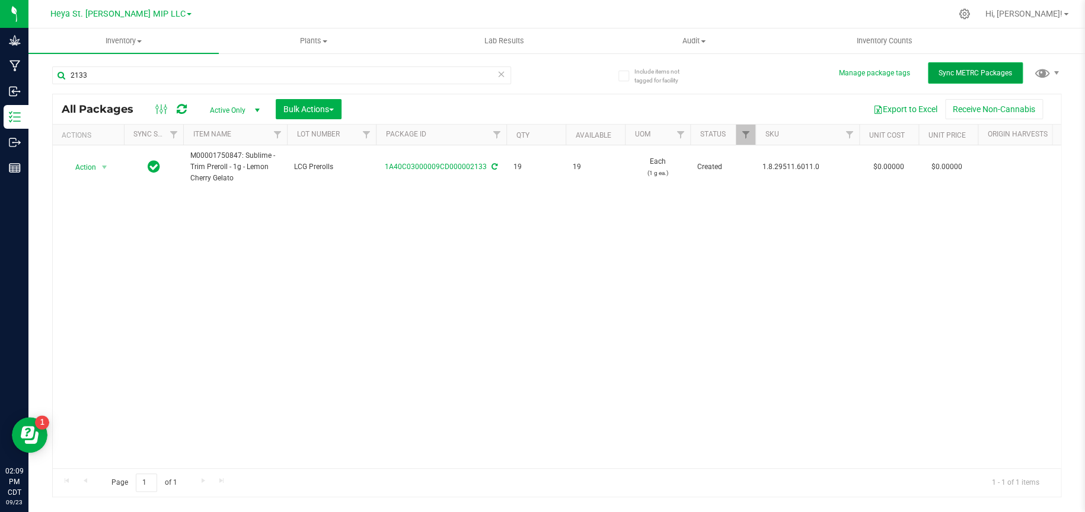
click at [947, 72] on span "Sync METRC Packages" at bounding box center [975, 73] width 74 height 8
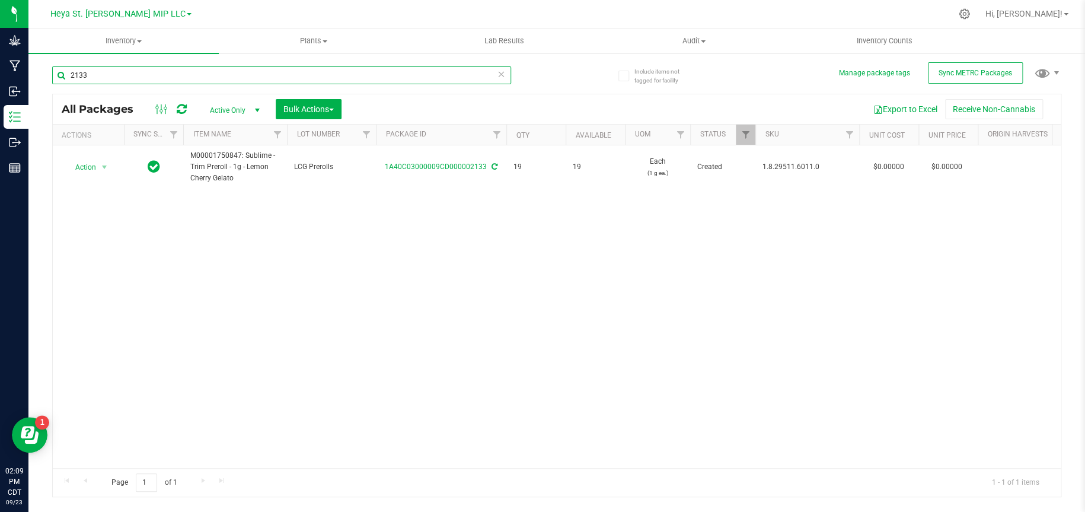
click at [98, 74] on input "2133" at bounding box center [281, 75] width 459 height 18
type input "2"
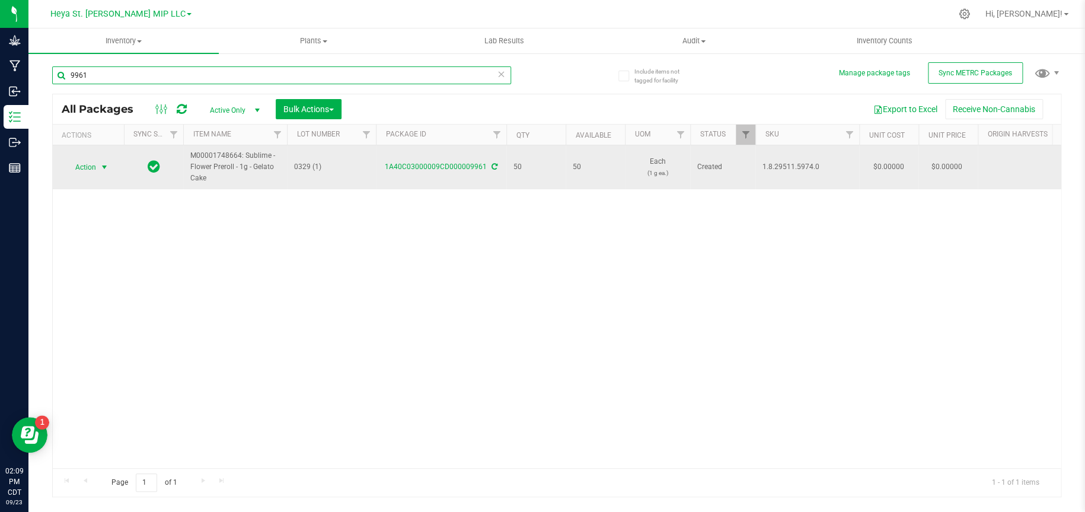
type input "9961"
click at [104, 167] on span "select" at bounding box center [104, 166] width 9 height 9
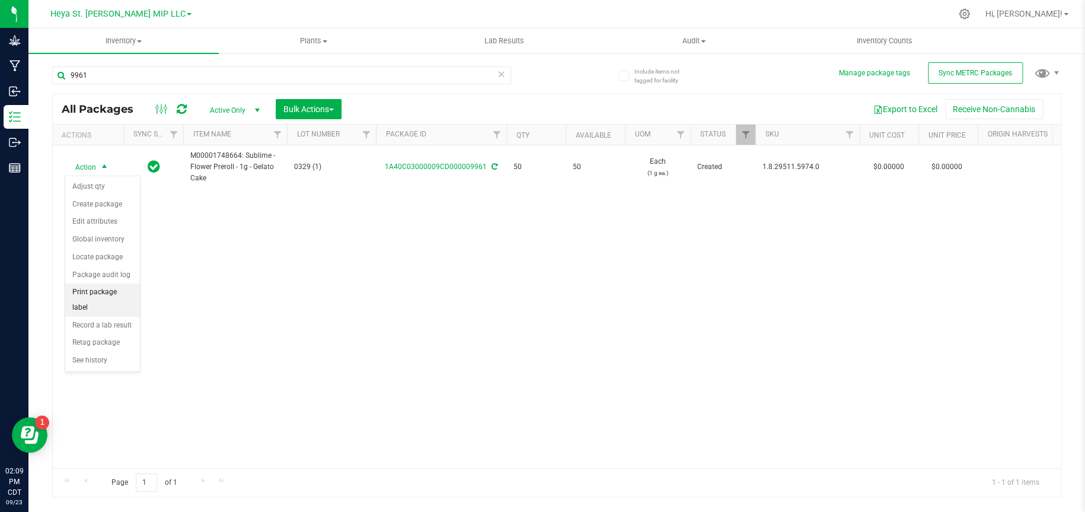
click at [116, 294] on li "Print package label" at bounding box center [102, 299] width 75 height 33
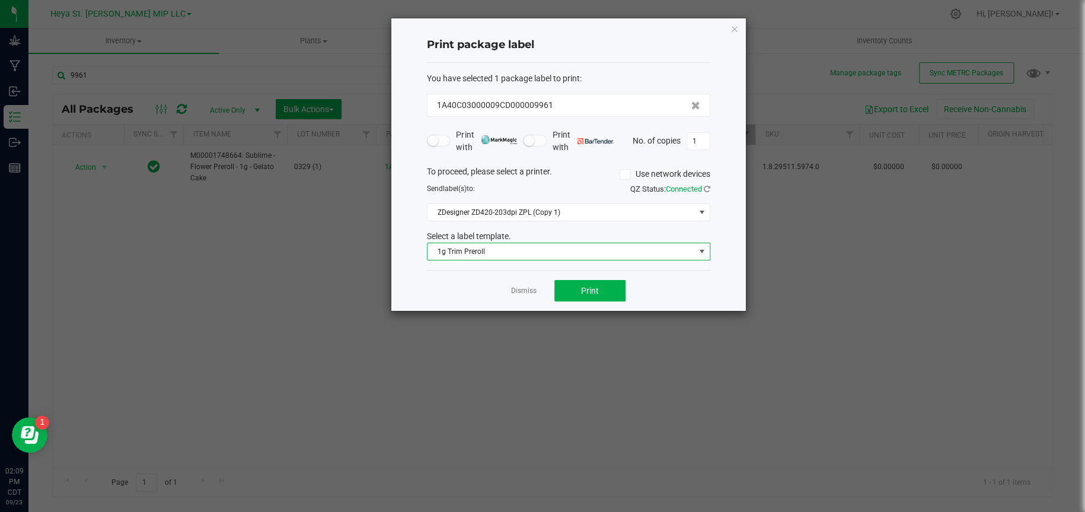
click at [688, 251] on span "1g Trim Preroll" at bounding box center [560, 251] width 267 height 17
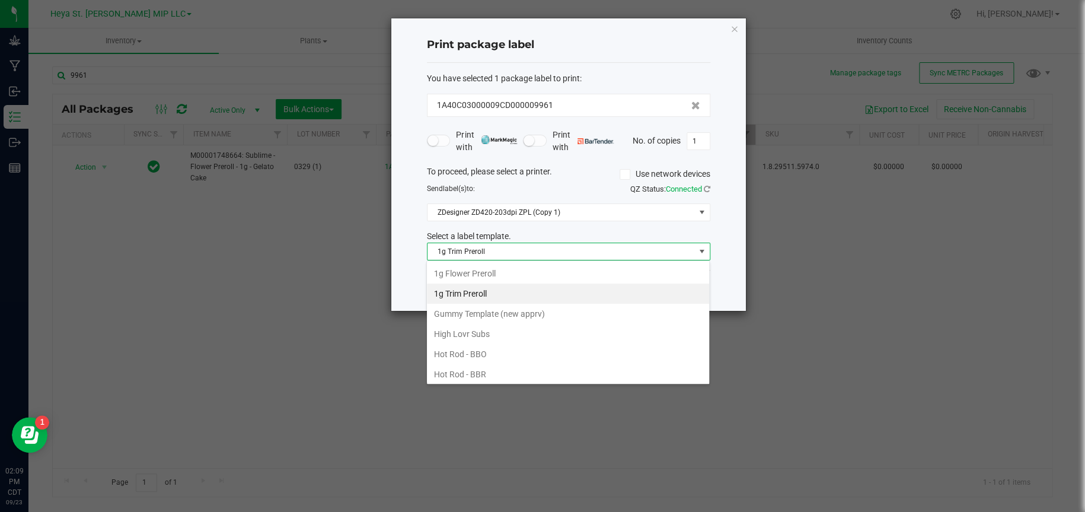
scroll to position [18, 283]
click at [510, 276] on li "1g Flower Preroll" at bounding box center [568, 273] width 282 height 20
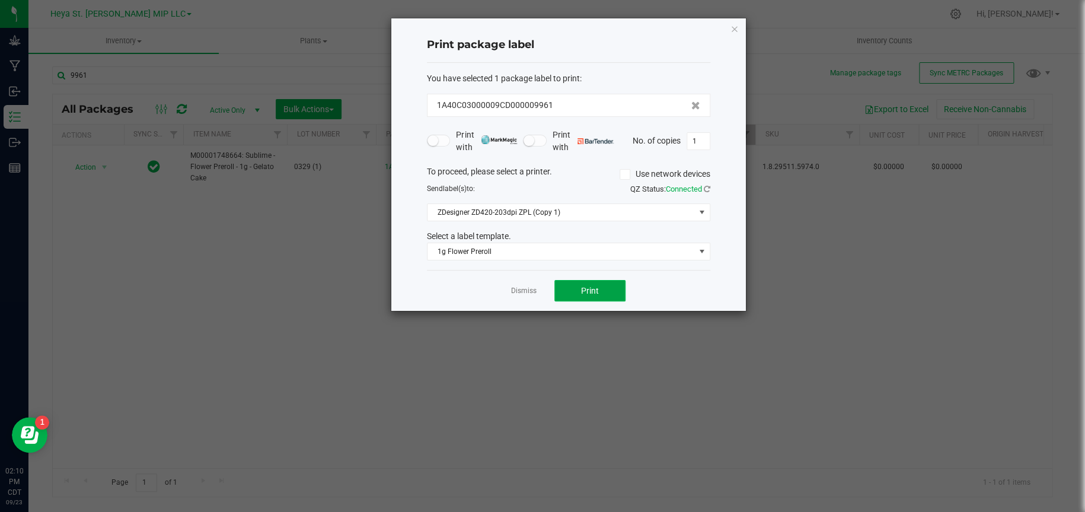
click at [597, 296] on button "Print" at bounding box center [589, 290] width 71 height 21
click at [695, 143] on input "1" at bounding box center [698, 141] width 23 height 17
type input "49"
click at [606, 284] on button "Print" at bounding box center [589, 290] width 71 height 21
click at [731, 25] on icon "button" at bounding box center [734, 28] width 8 height 14
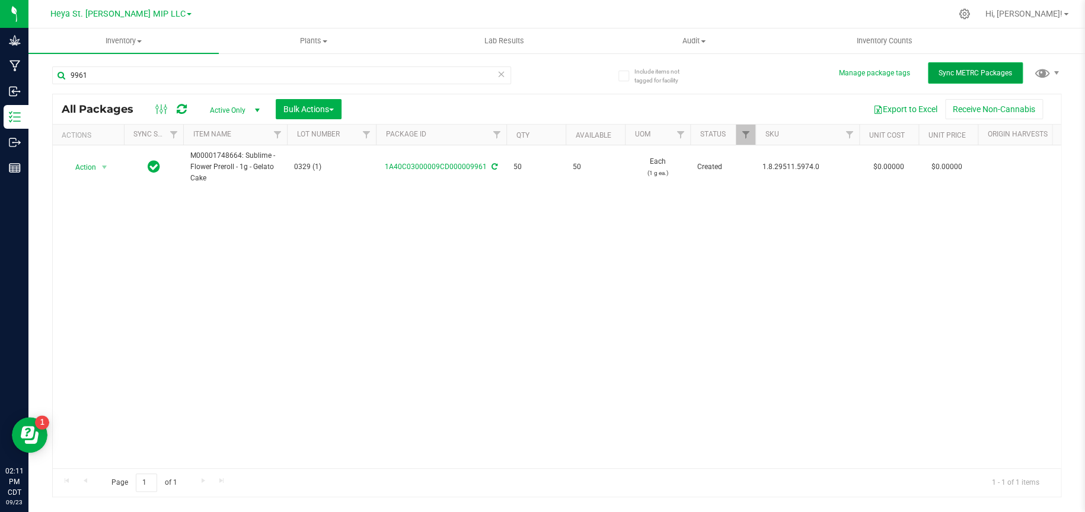
click at [984, 69] on span "Sync METRC Packages" at bounding box center [975, 73] width 74 height 8
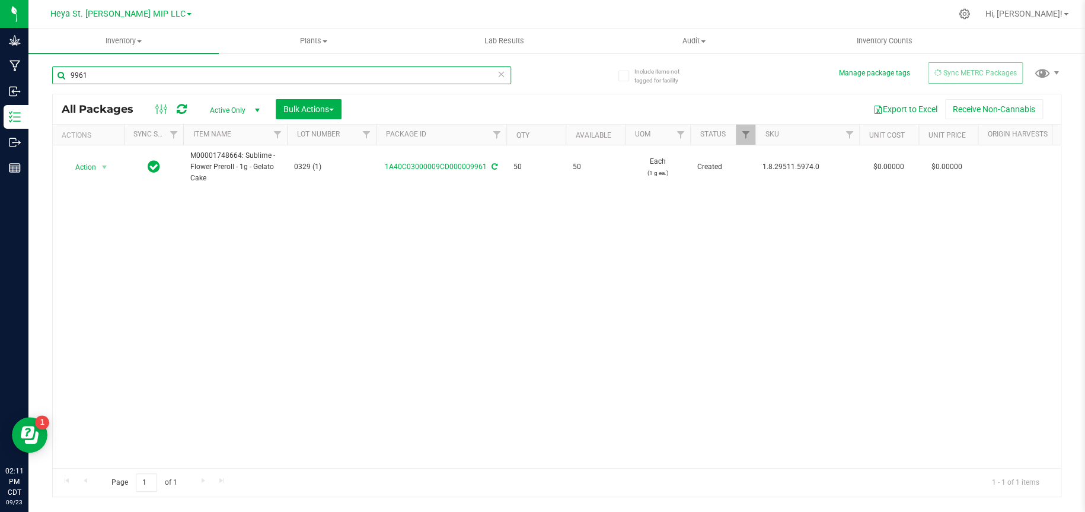
click at [97, 78] on input "9961" at bounding box center [281, 75] width 459 height 18
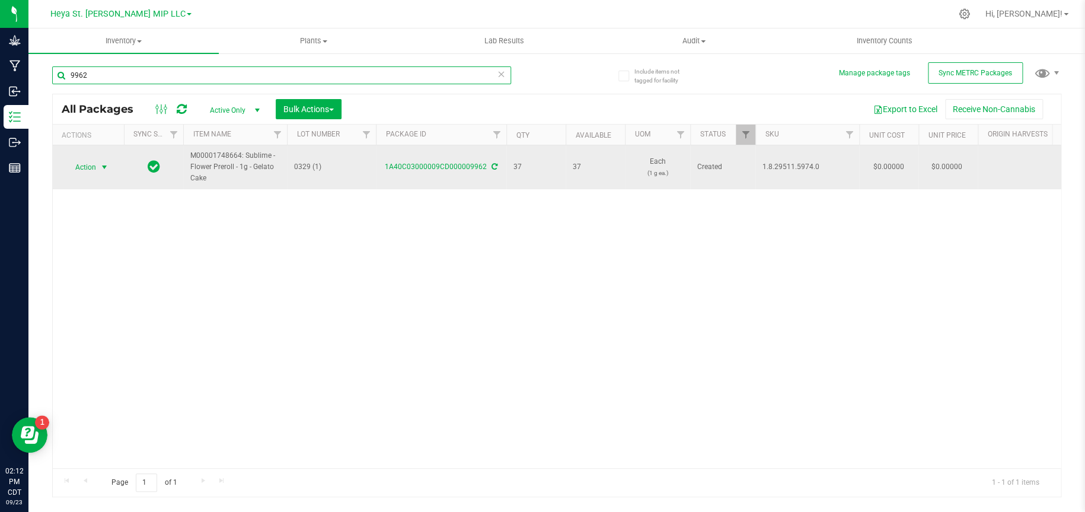
type input "9962"
click at [98, 162] on span "select" at bounding box center [104, 167] width 15 height 17
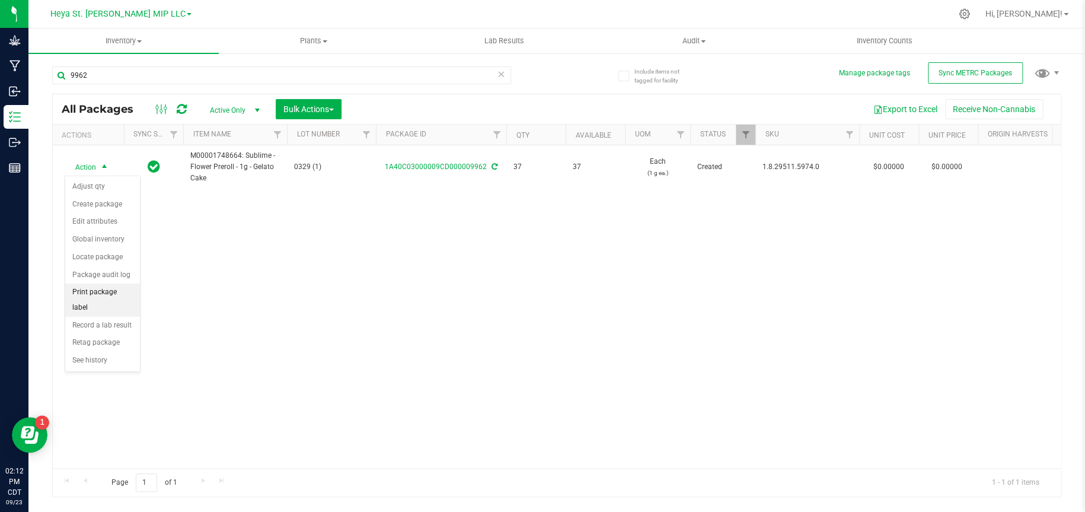
click at [94, 295] on li "Print package label" at bounding box center [102, 299] width 75 height 33
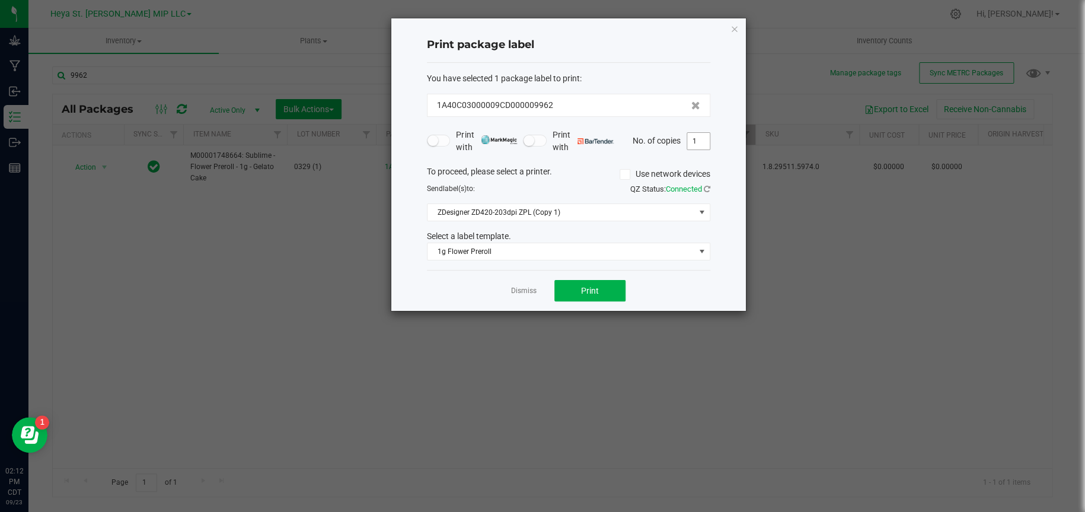
click at [693, 138] on input "1" at bounding box center [698, 141] width 23 height 17
type input "37"
click at [602, 288] on button "Print" at bounding box center [589, 290] width 71 height 21
